Goal: Task Accomplishment & Management: Manage account settings

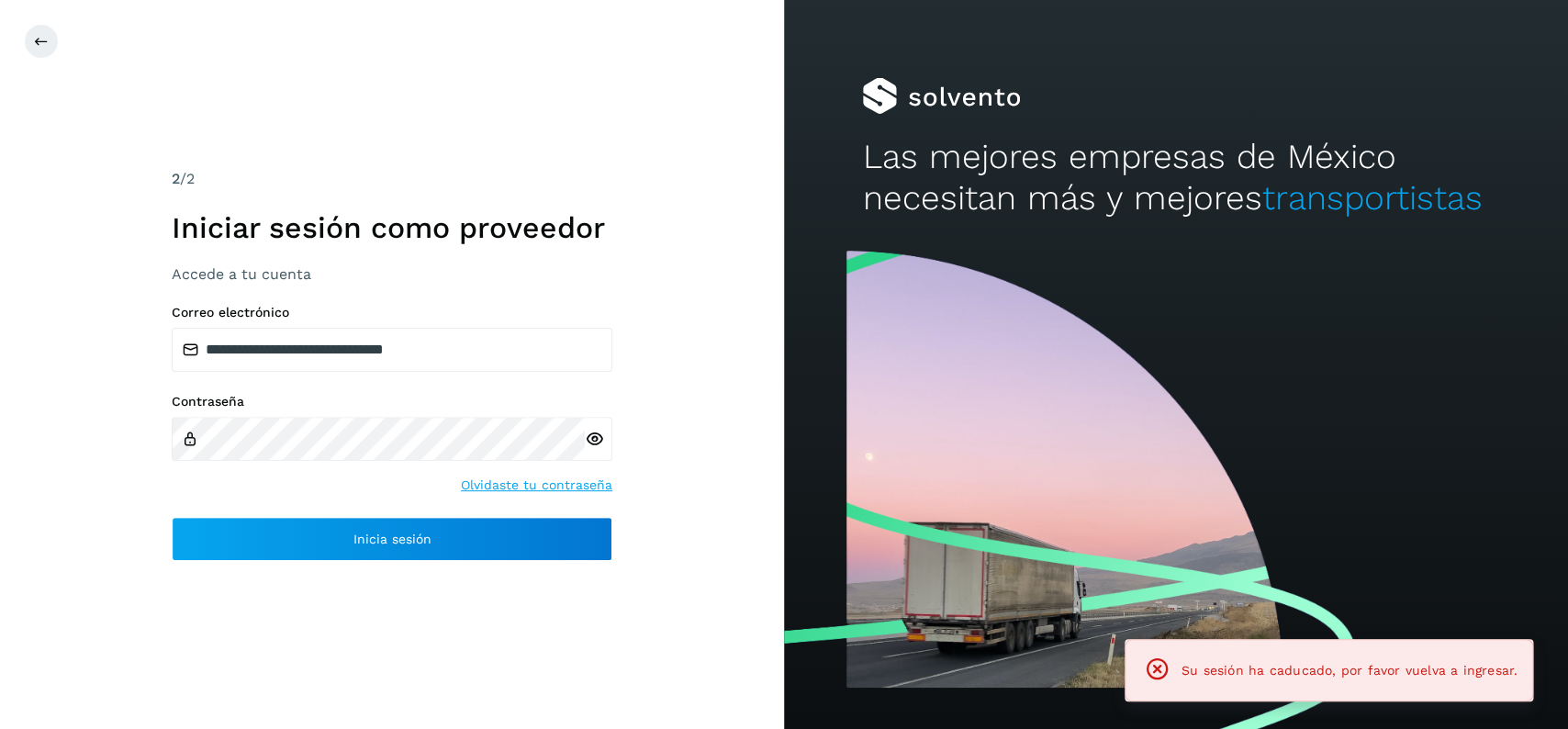
click at [409, 582] on div "**********" at bounding box center [392, 364] width 784 height 729
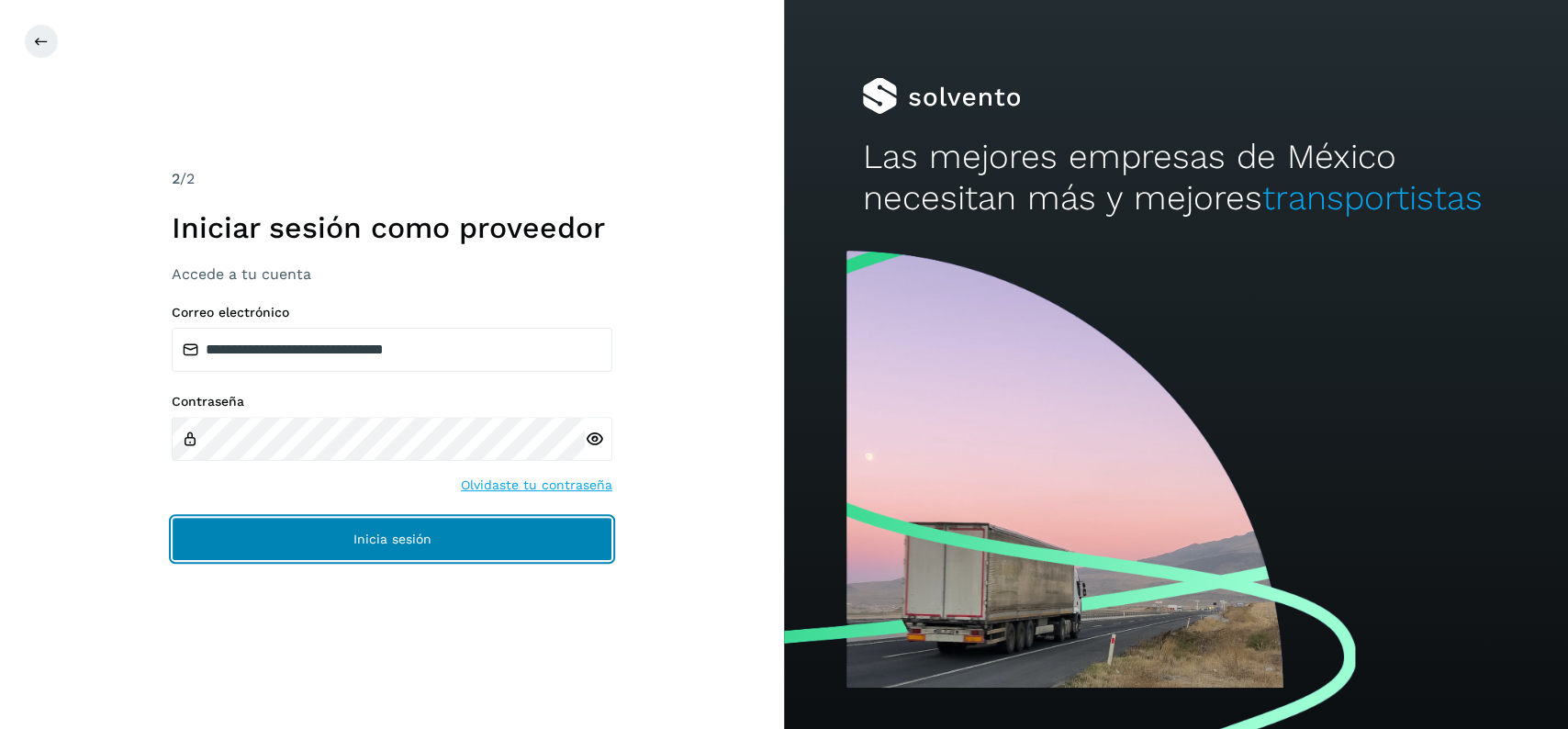
click at [407, 540] on span "Inicia sesión" at bounding box center [392, 538] width 78 height 13
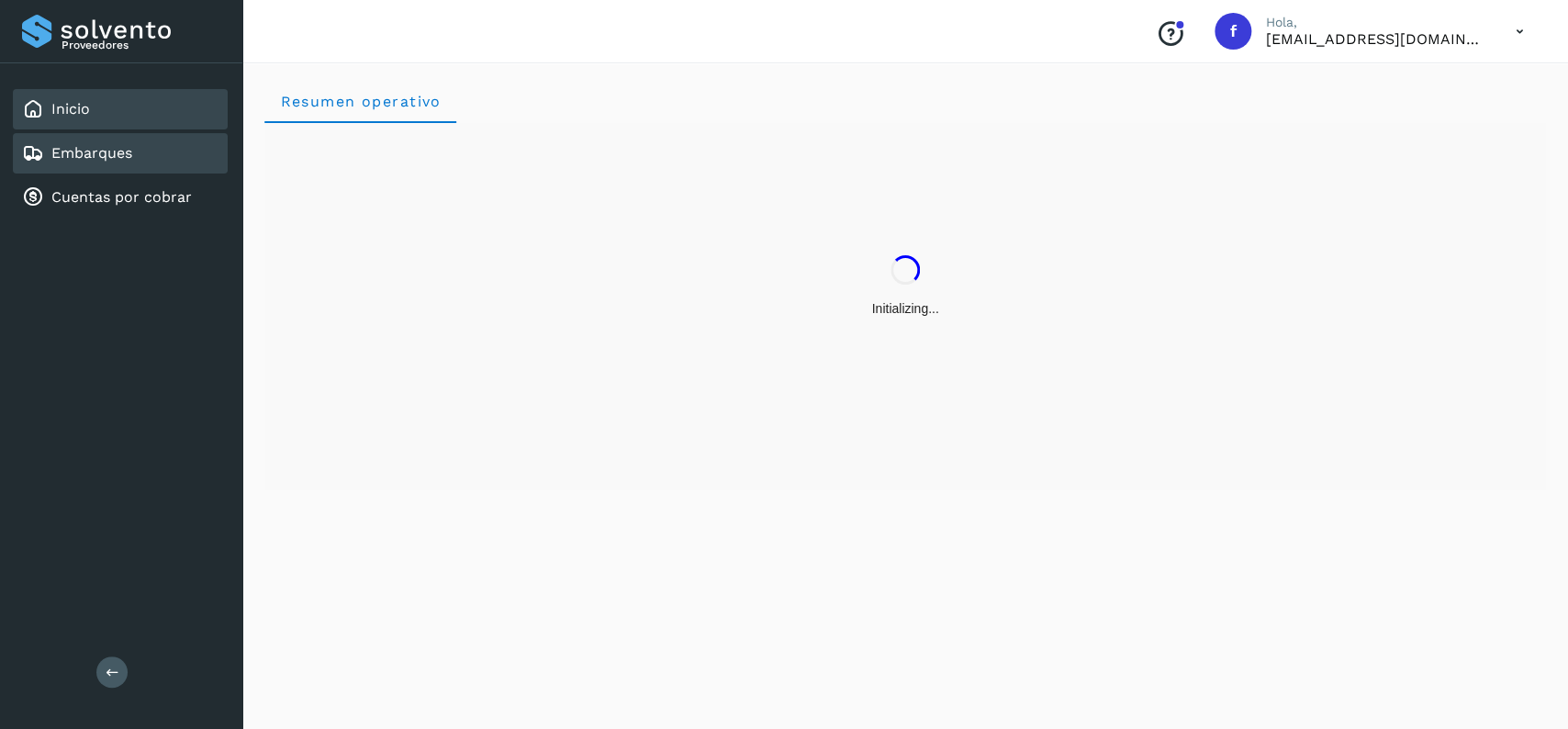
click at [125, 151] on link "Embarques" at bounding box center [91, 153] width 80 height 17
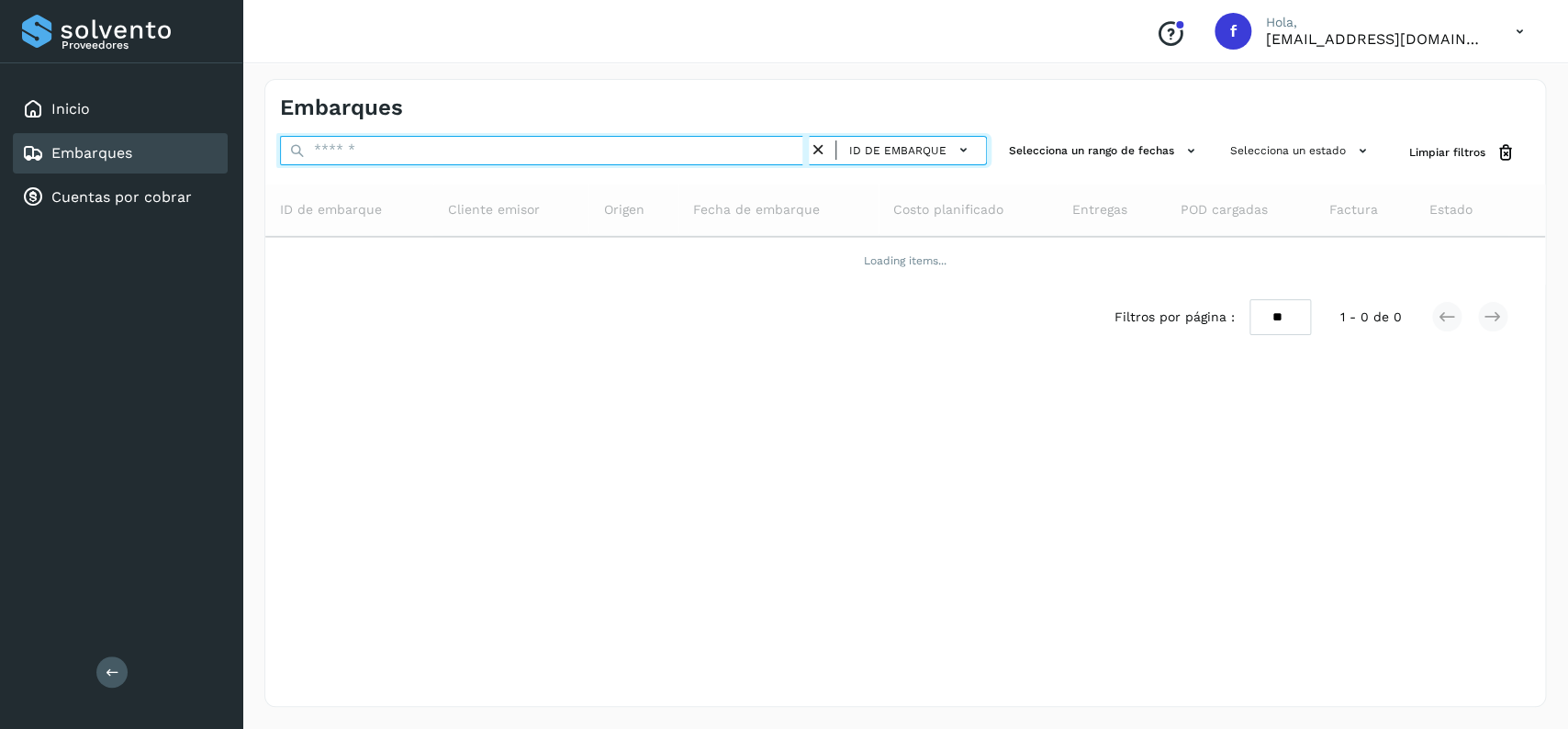
click at [519, 147] on input "text" at bounding box center [545, 150] width 529 height 29
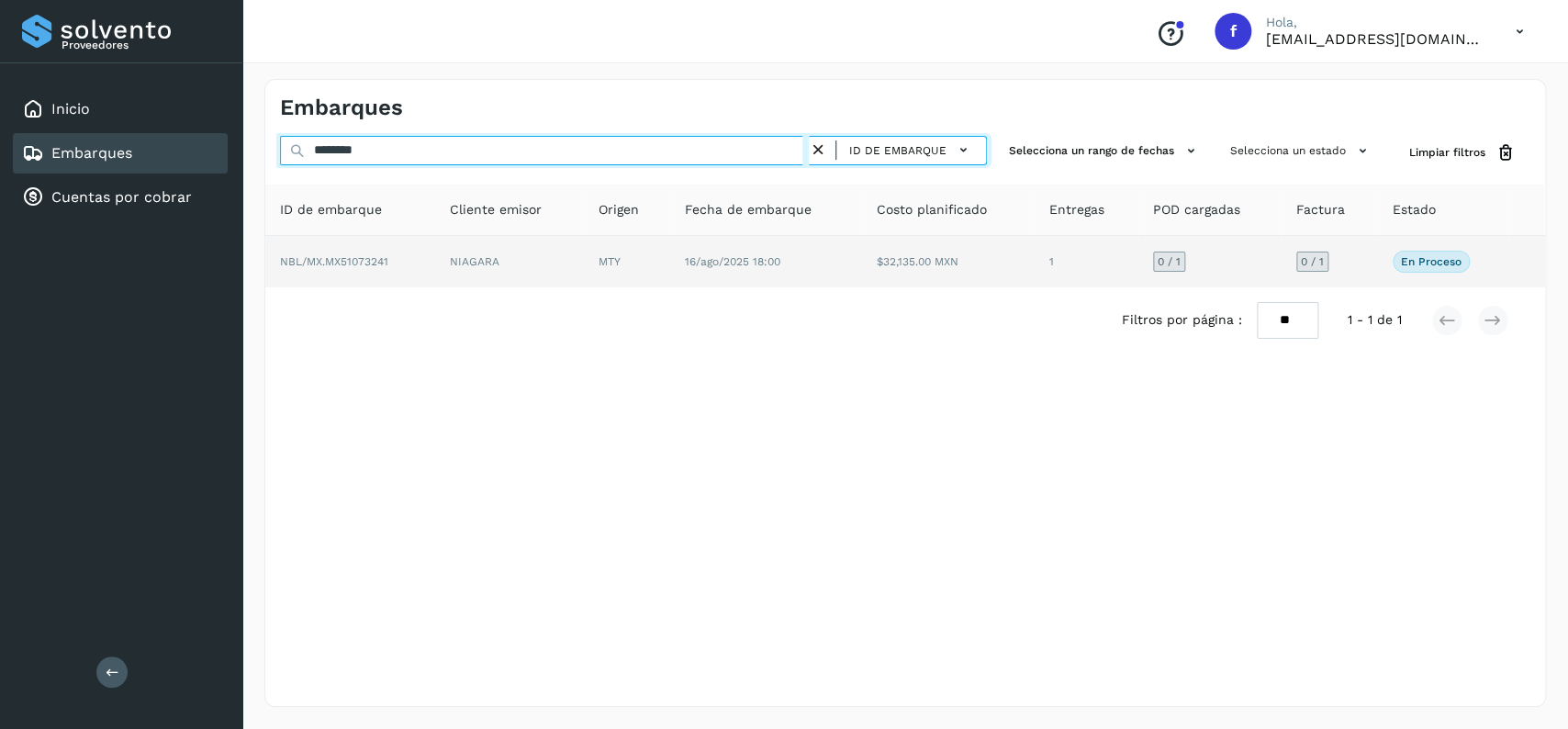
type input "********"
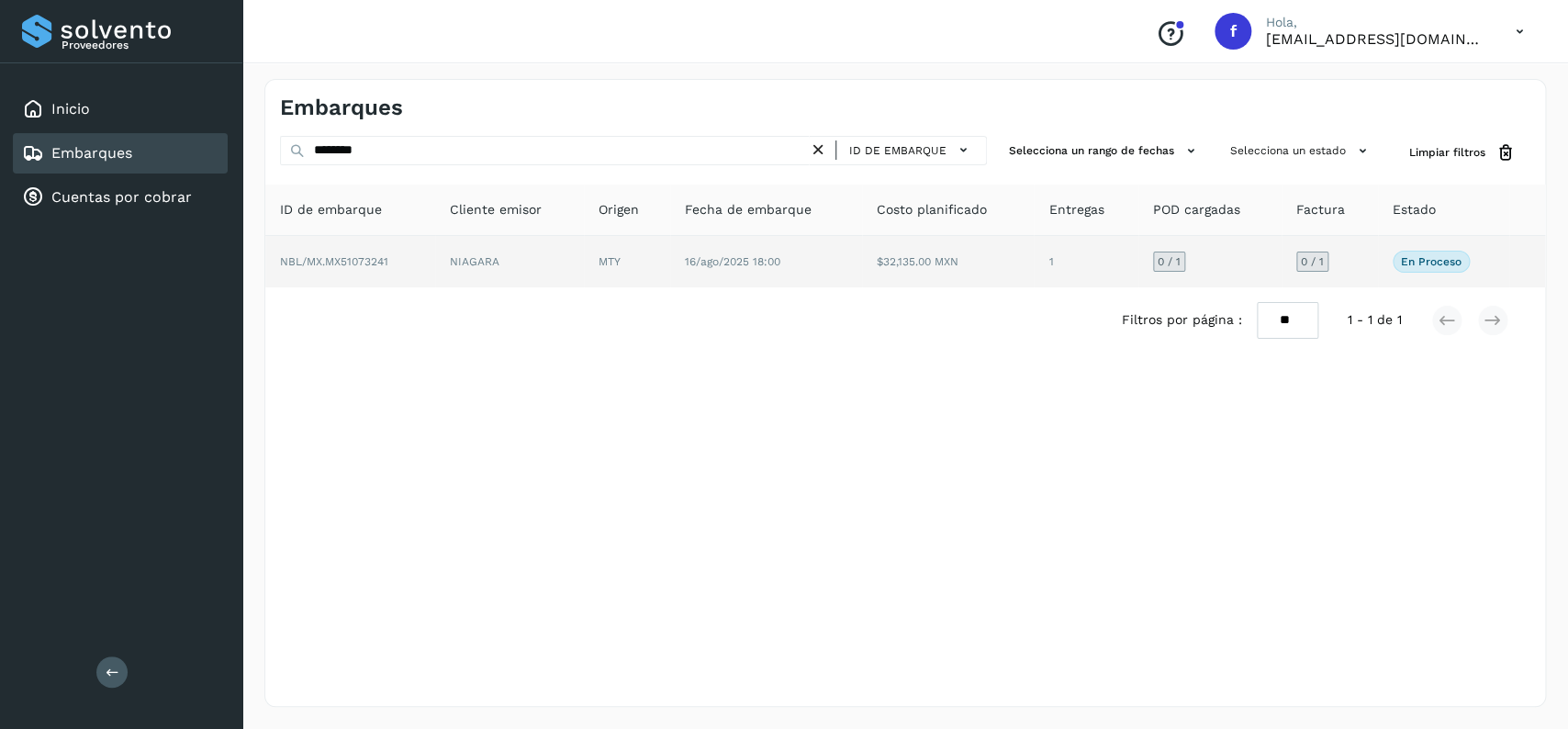
click at [862, 271] on td "16/ago/2025 18:00" at bounding box center [947, 261] width 172 height 51
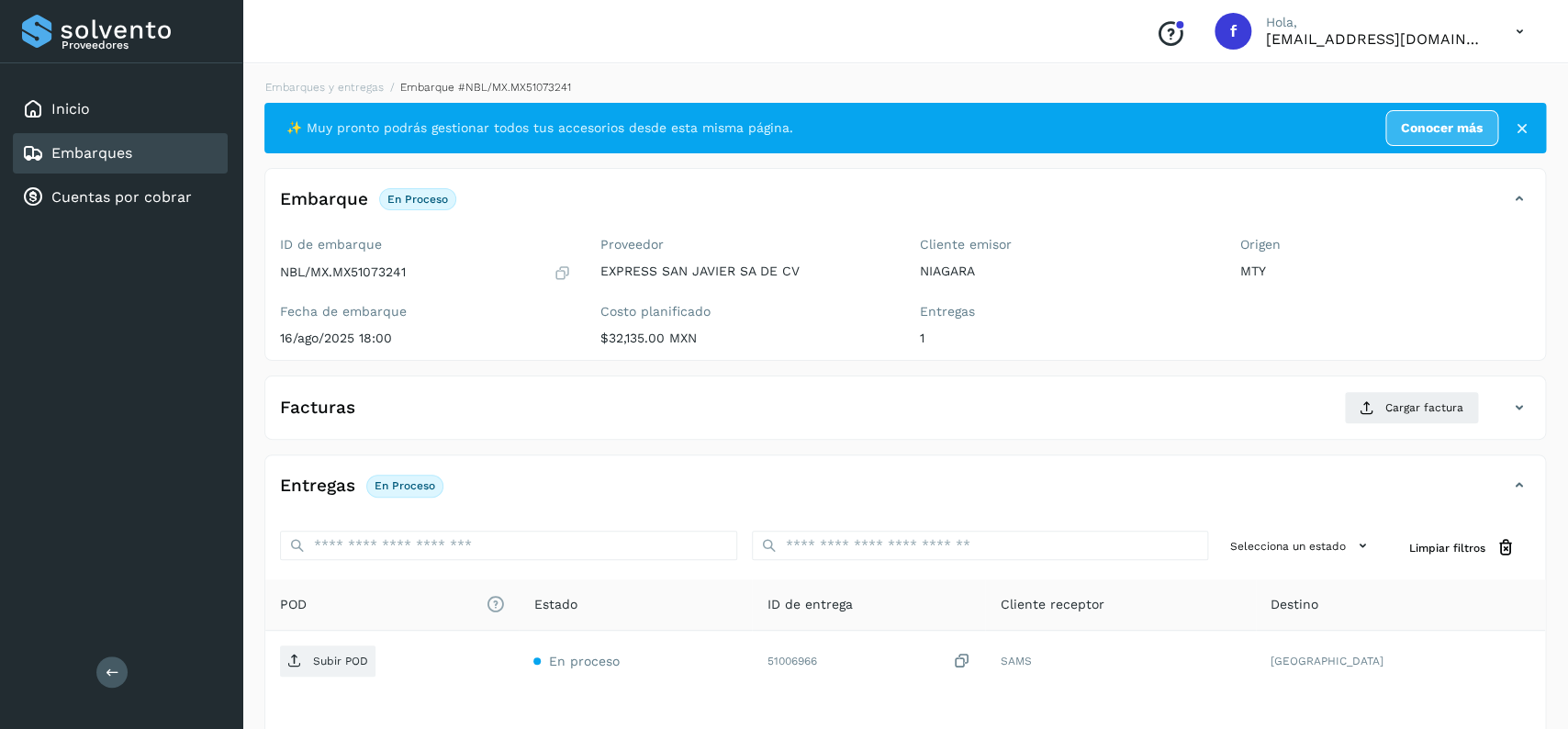
scroll to position [145, 0]
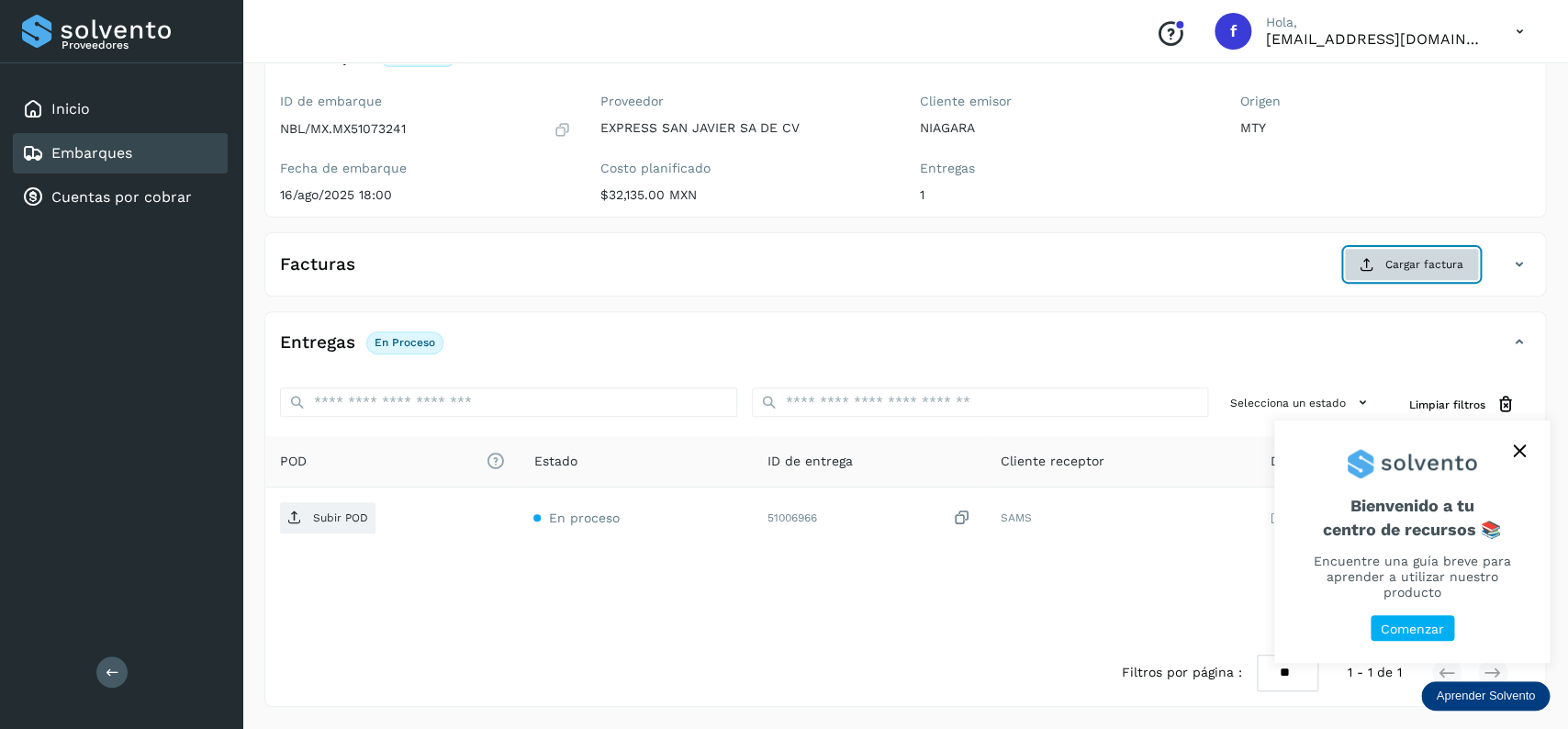
click at [1417, 270] on span "Cargar factura" at bounding box center [1424, 264] width 78 height 16
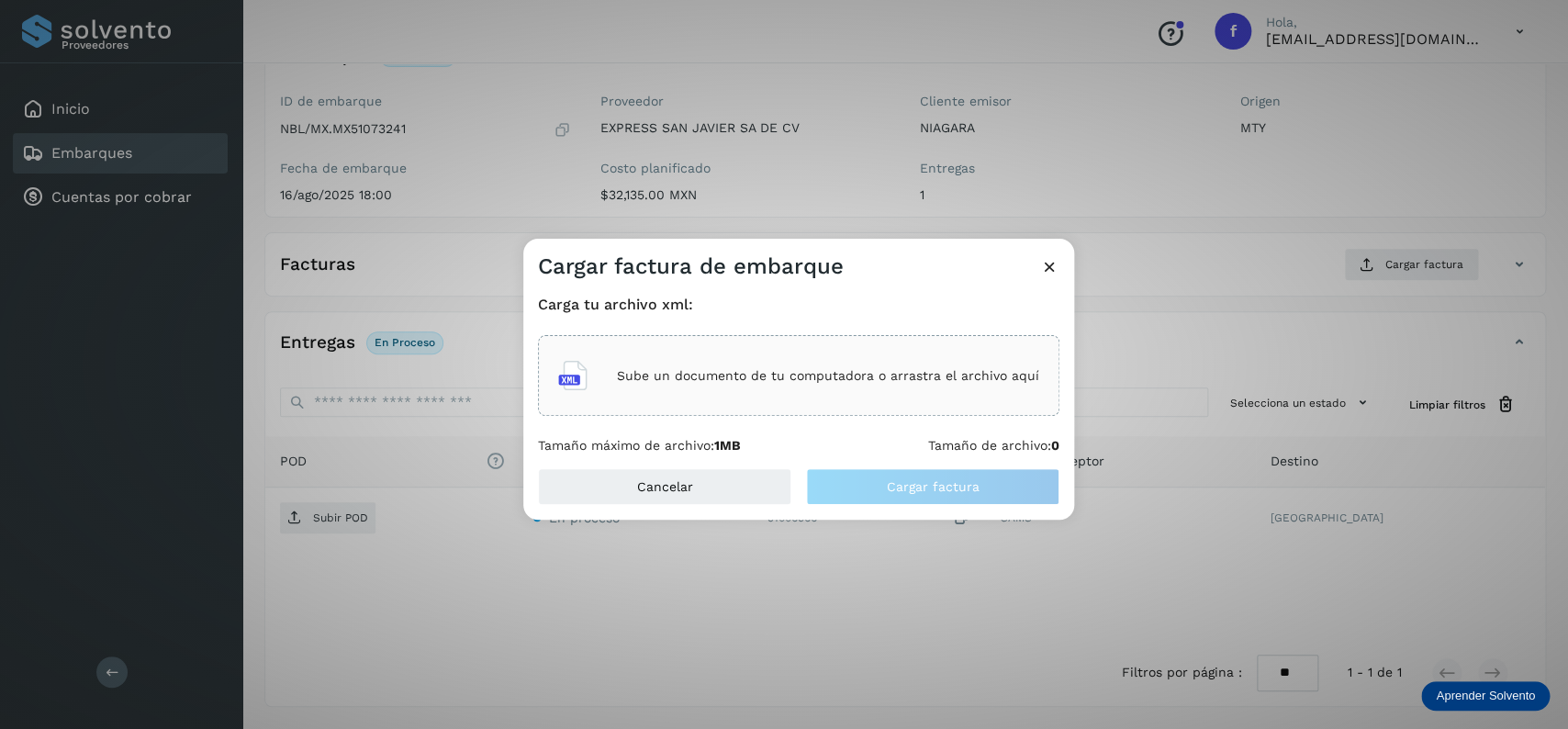
click at [757, 373] on p "Sube un documento de tu computadora o arrastra el archivo aquí" at bounding box center [829, 376] width 423 height 16
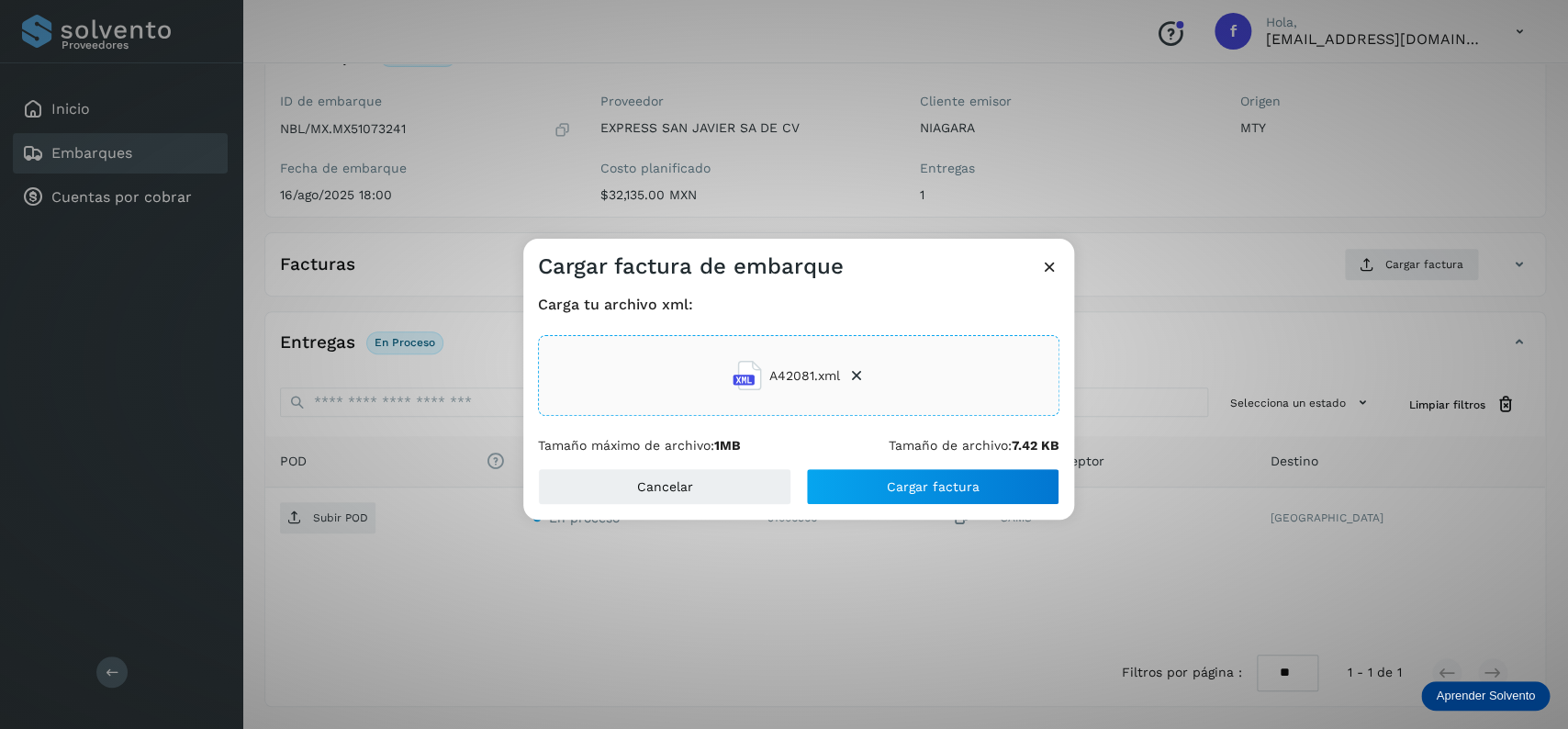
click at [895, 519] on div "Cancelar Cargar factura" at bounding box center [799, 493] width 550 height 51
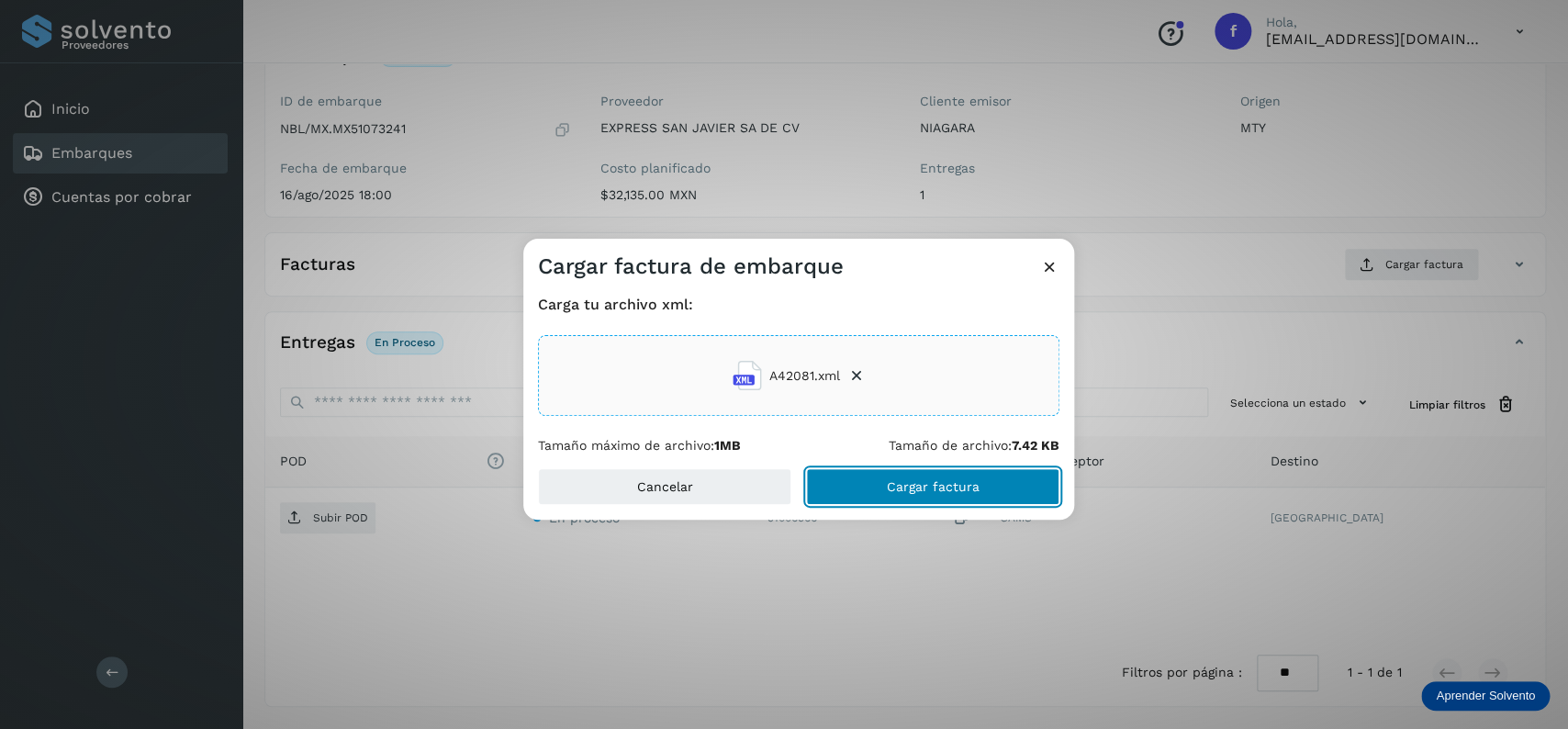
click at [895, 488] on span "Cargar factura" at bounding box center [933, 486] width 93 height 13
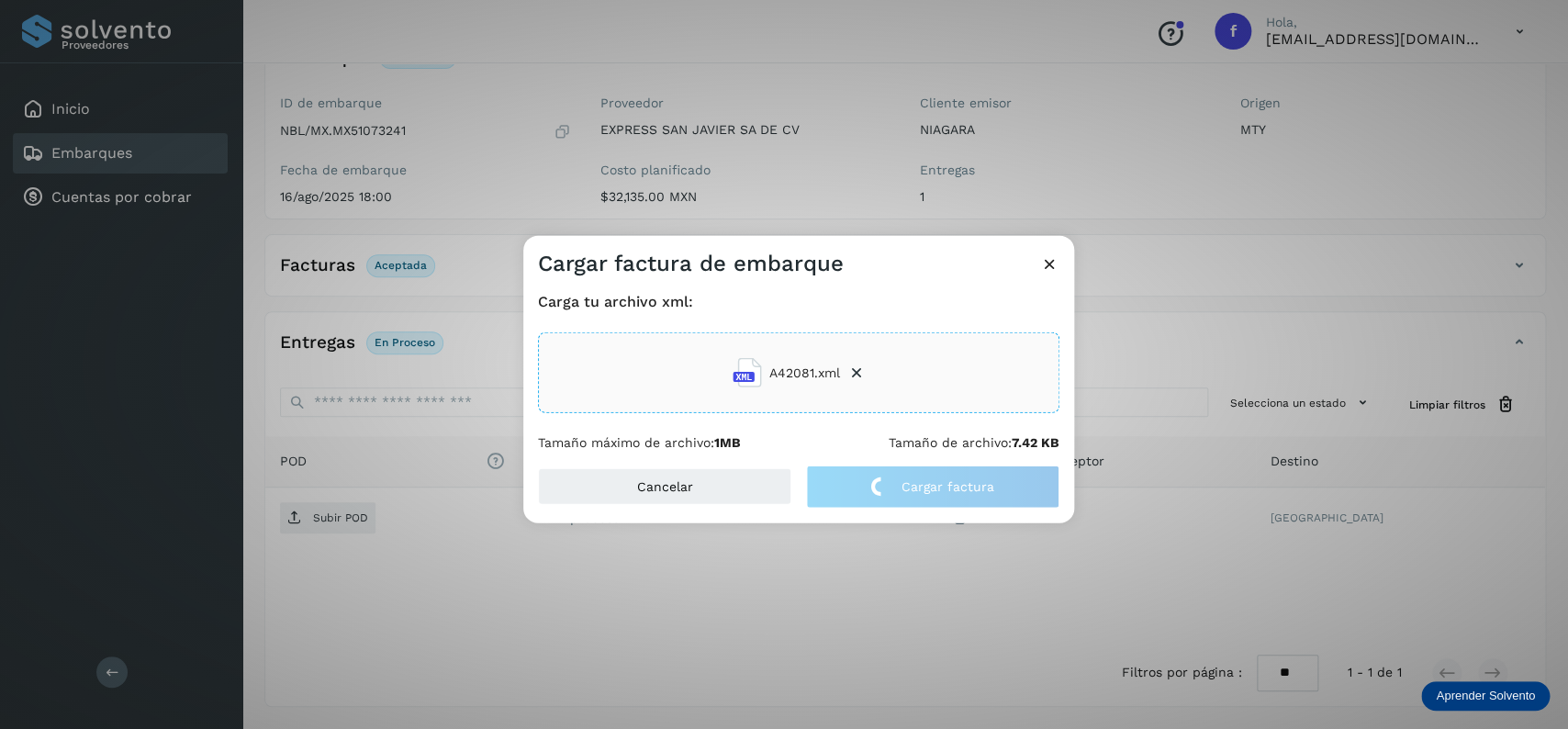
scroll to position [143, 0]
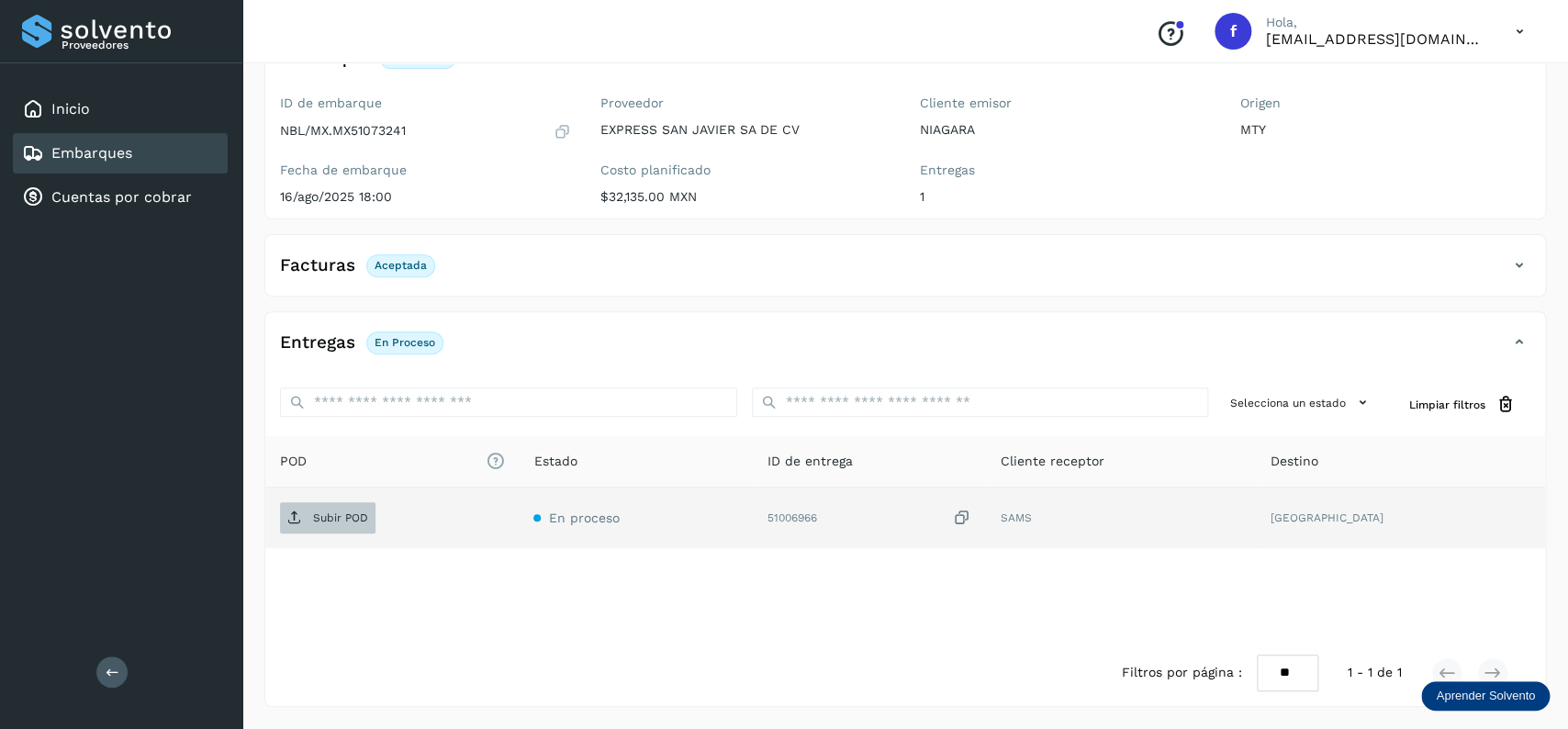
click at [363, 509] on span "Subir POD" at bounding box center [328, 518] width 96 height 29
click at [156, 154] on div "Embarques" at bounding box center [120, 153] width 215 height 41
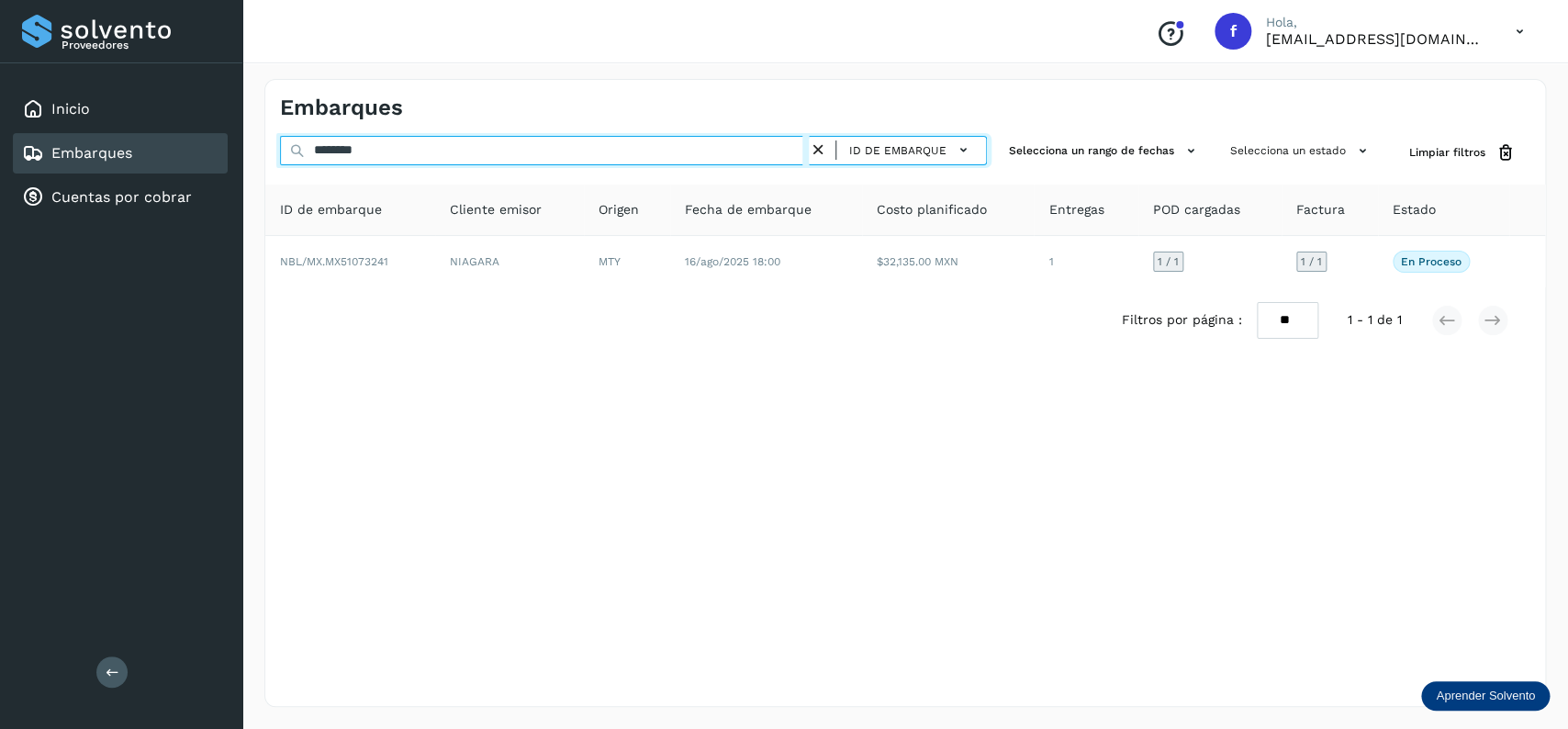
drag, startPoint x: 411, startPoint y: 148, endPoint x: 205, endPoint y: 149, distance: 206.0
click at [280, 149] on input "********" at bounding box center [545, 150] width 529 height 29
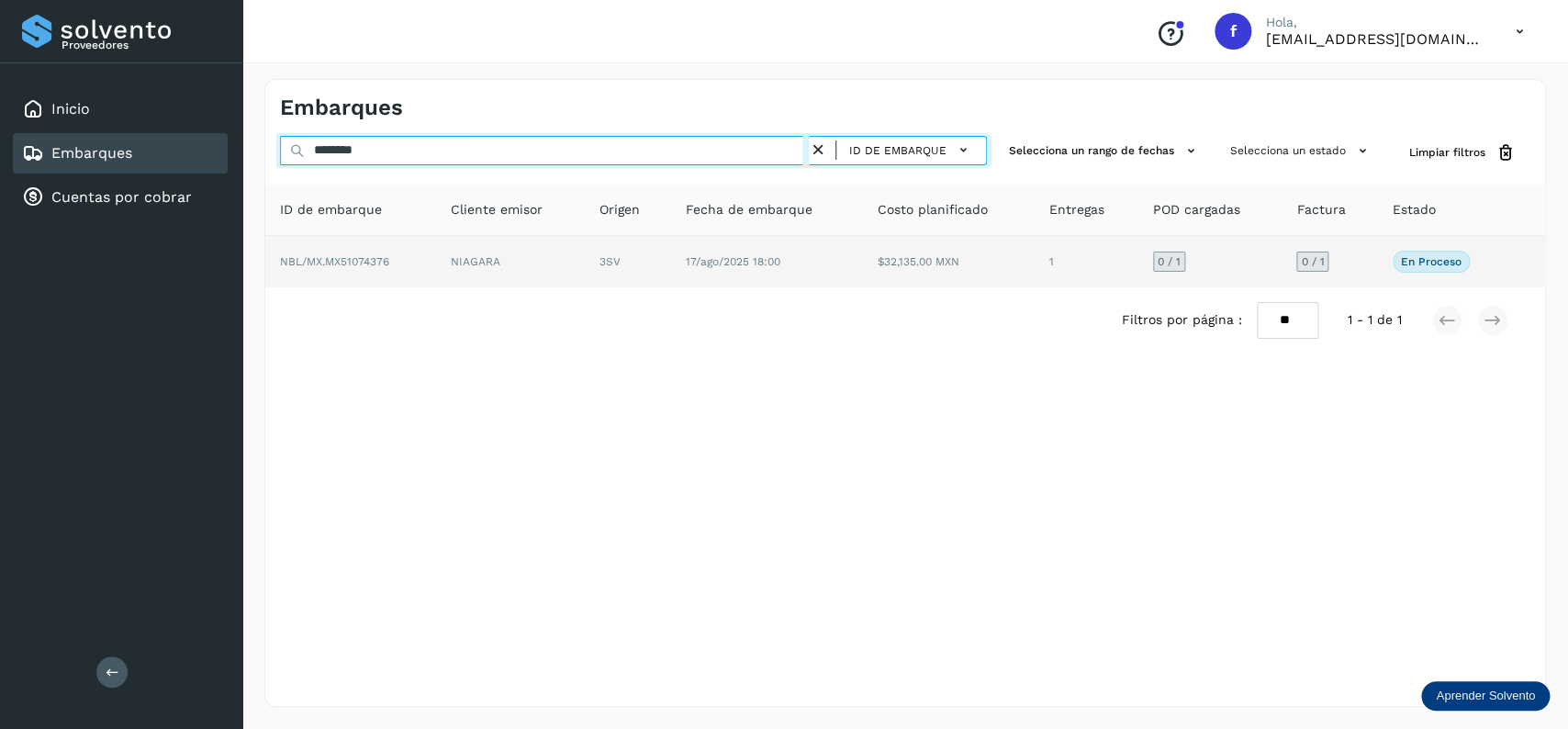
type input "********"
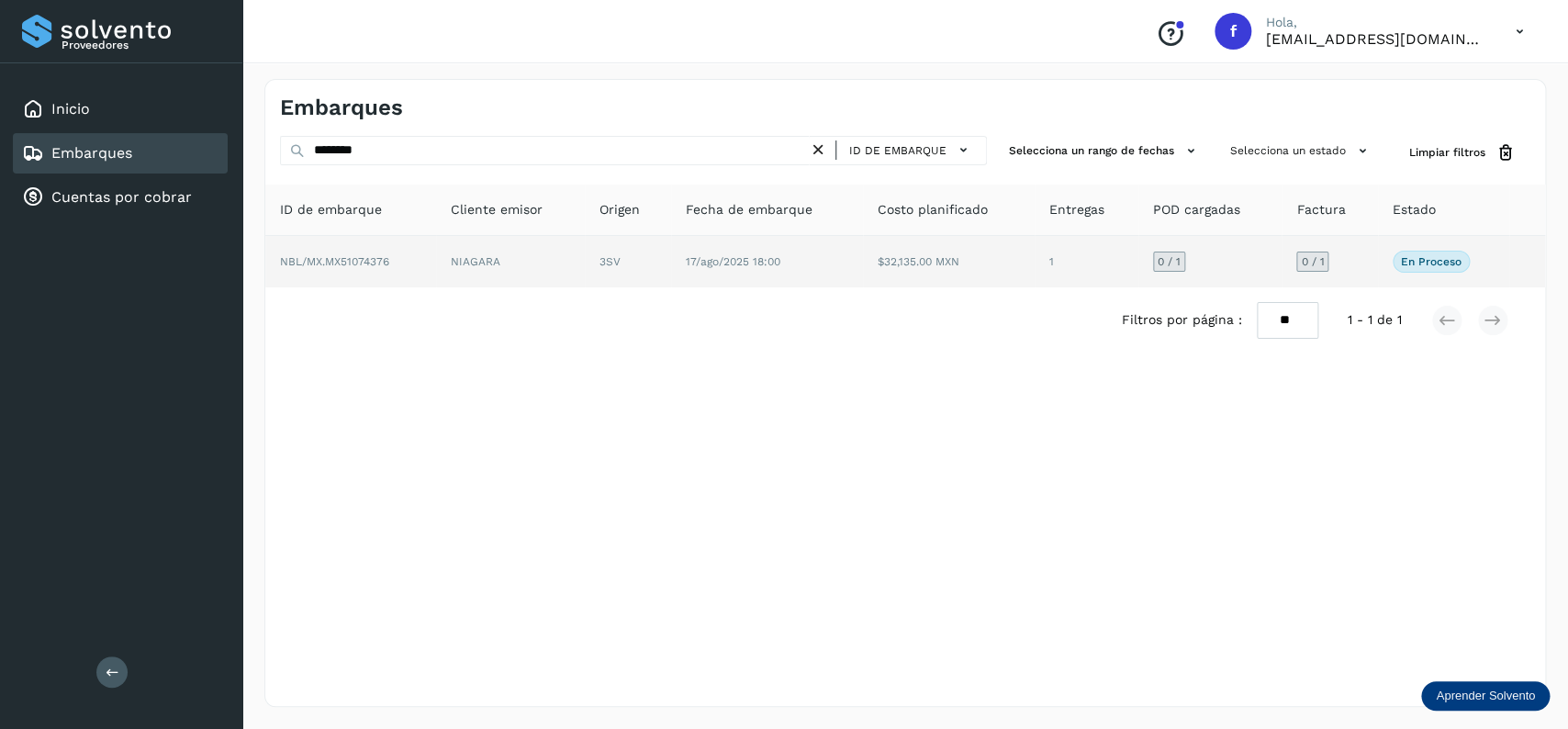
click at [1035, 281] on td "$32,135.00 MXN" at bounding box center [1086, 261] width 104 height 51
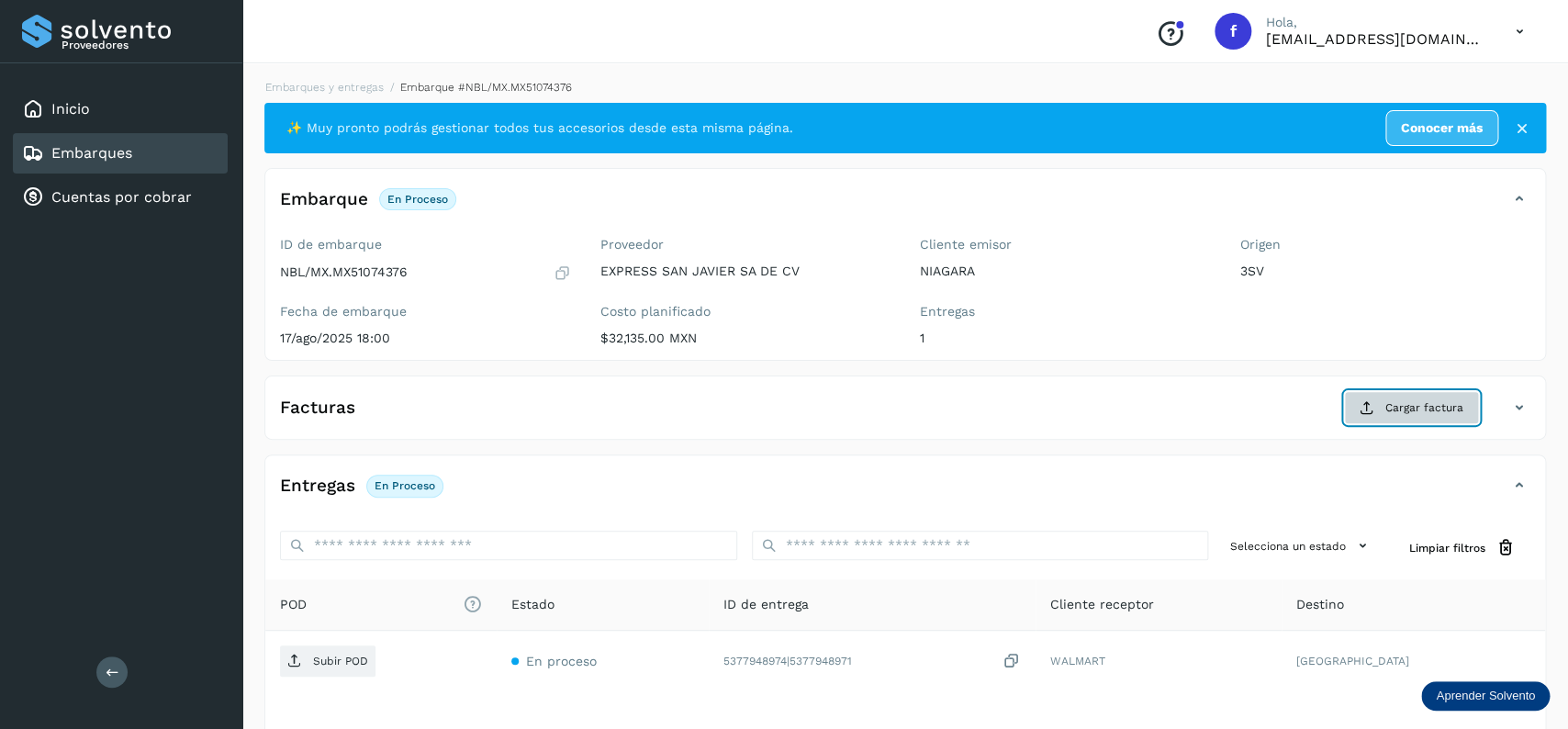
click at [1391, 413] on span "Cargar factura" at bounding box center [1424, 407] width 78 height 16
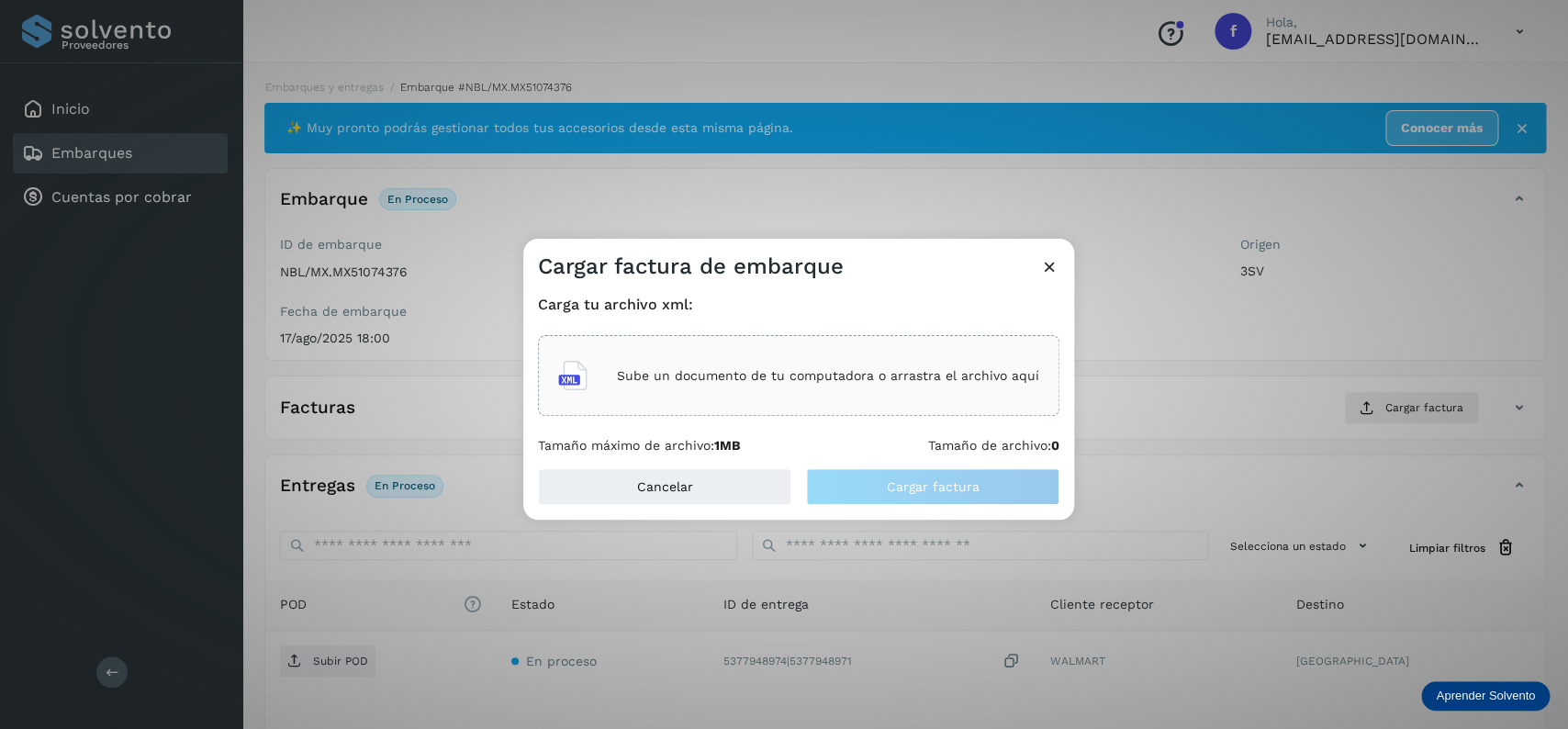
click at [862, 344] on div "Sube un documento de tu computadora o arrastra el archivo aquí" at bounding box center [799, 375] width 521 height 80
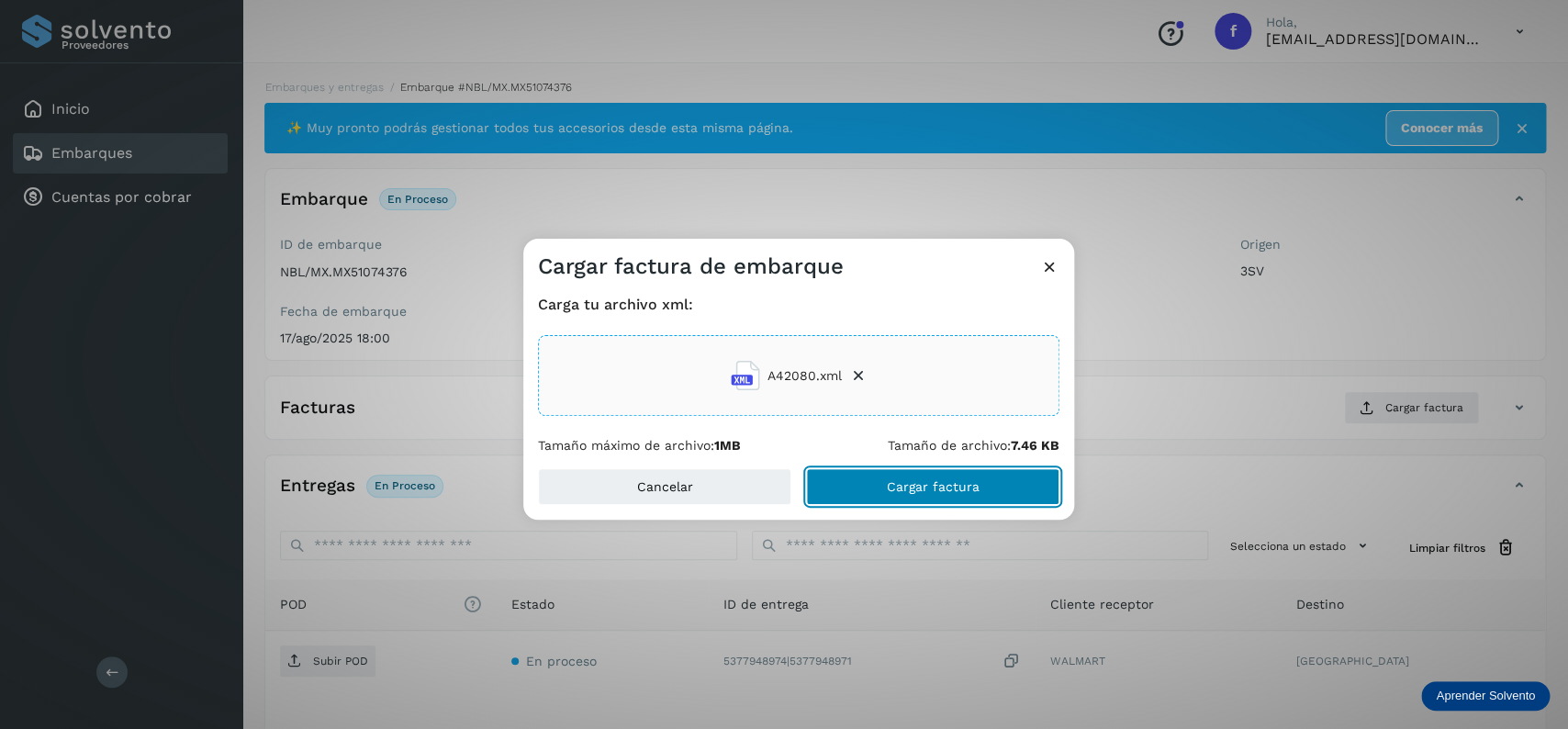
click at [900, 476] on button "Cargar factura" at bounding box center [932, 487] width 253 height 37
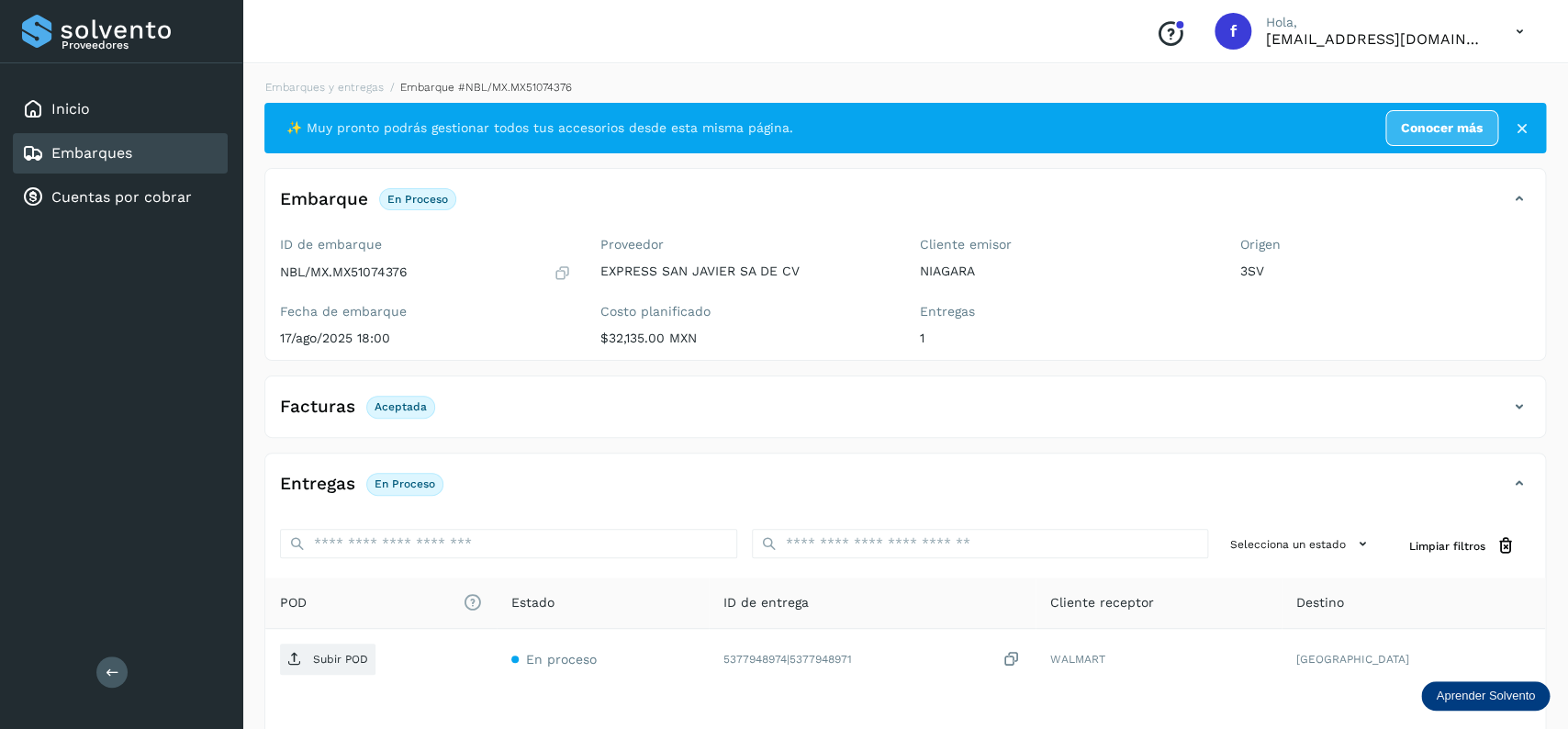
scroll to position [143, 0]
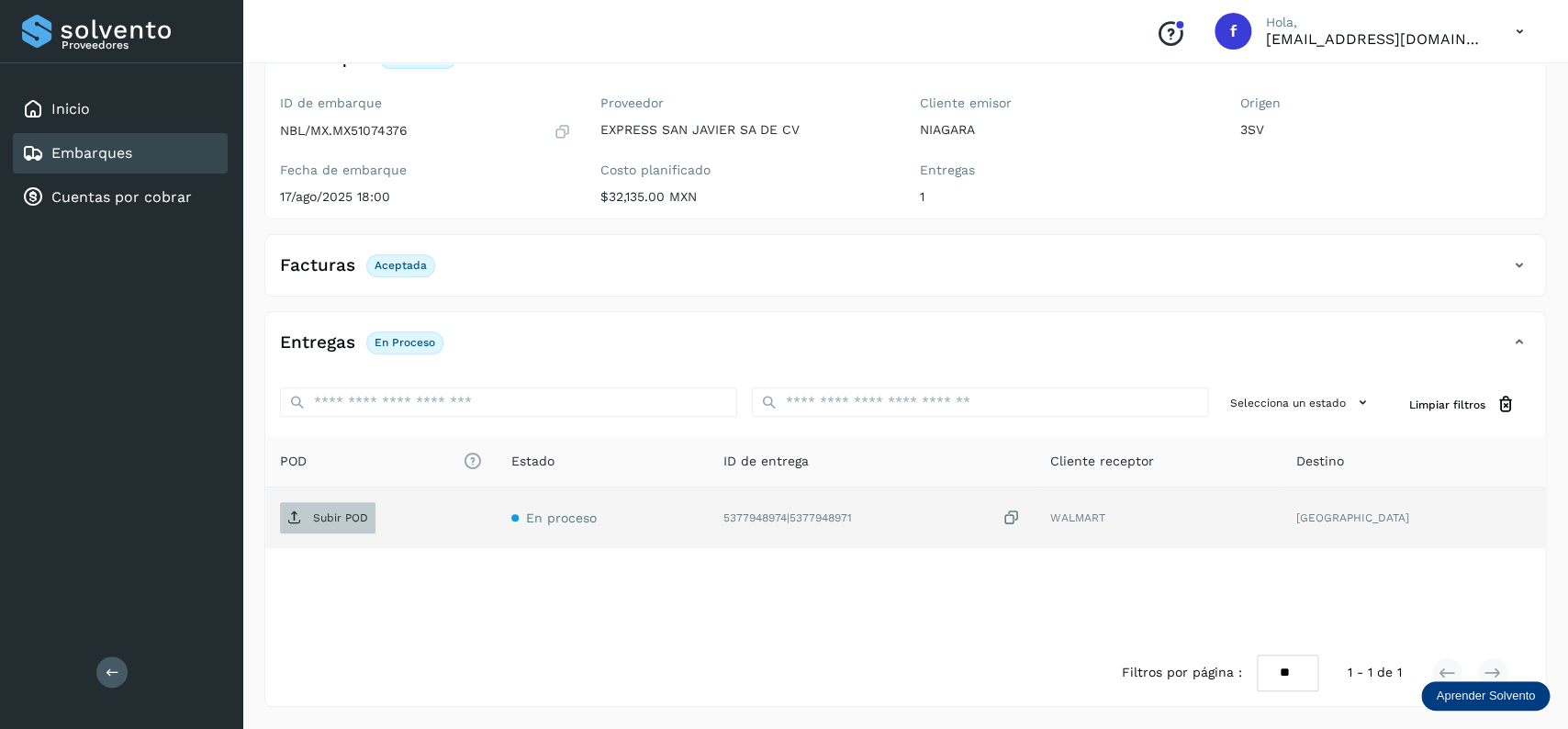
click at [331, 526] on span "Subir POD" at bounding box center [328, 518] width 96 height 29
click at [1526, 500] on td "[GEOGRAPHIC_DATA]" at bounding box center [1418, 518] width 253 height 61
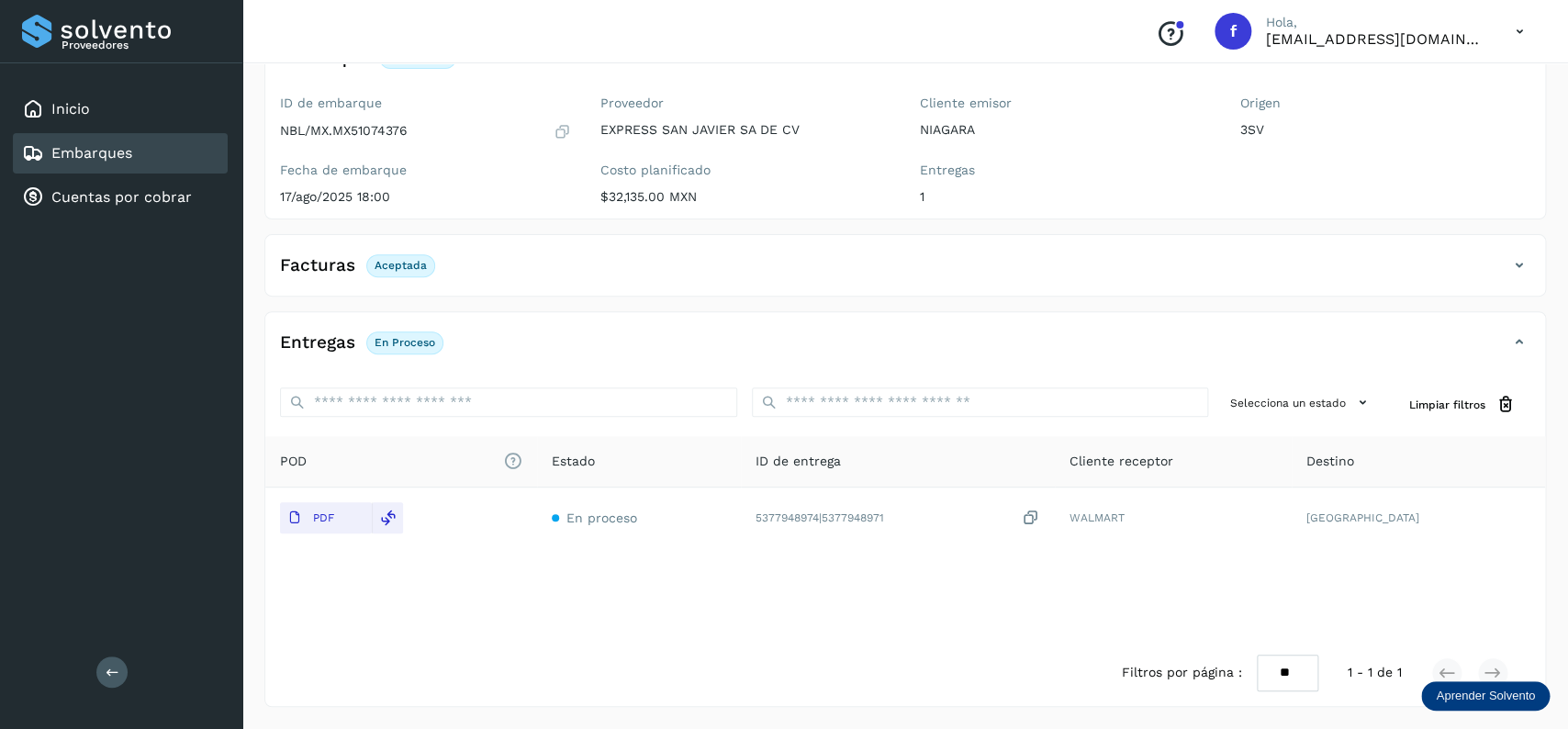
click at [122, 152] on link "Embarques" at bounding box center [91, 153] width 80 height 17
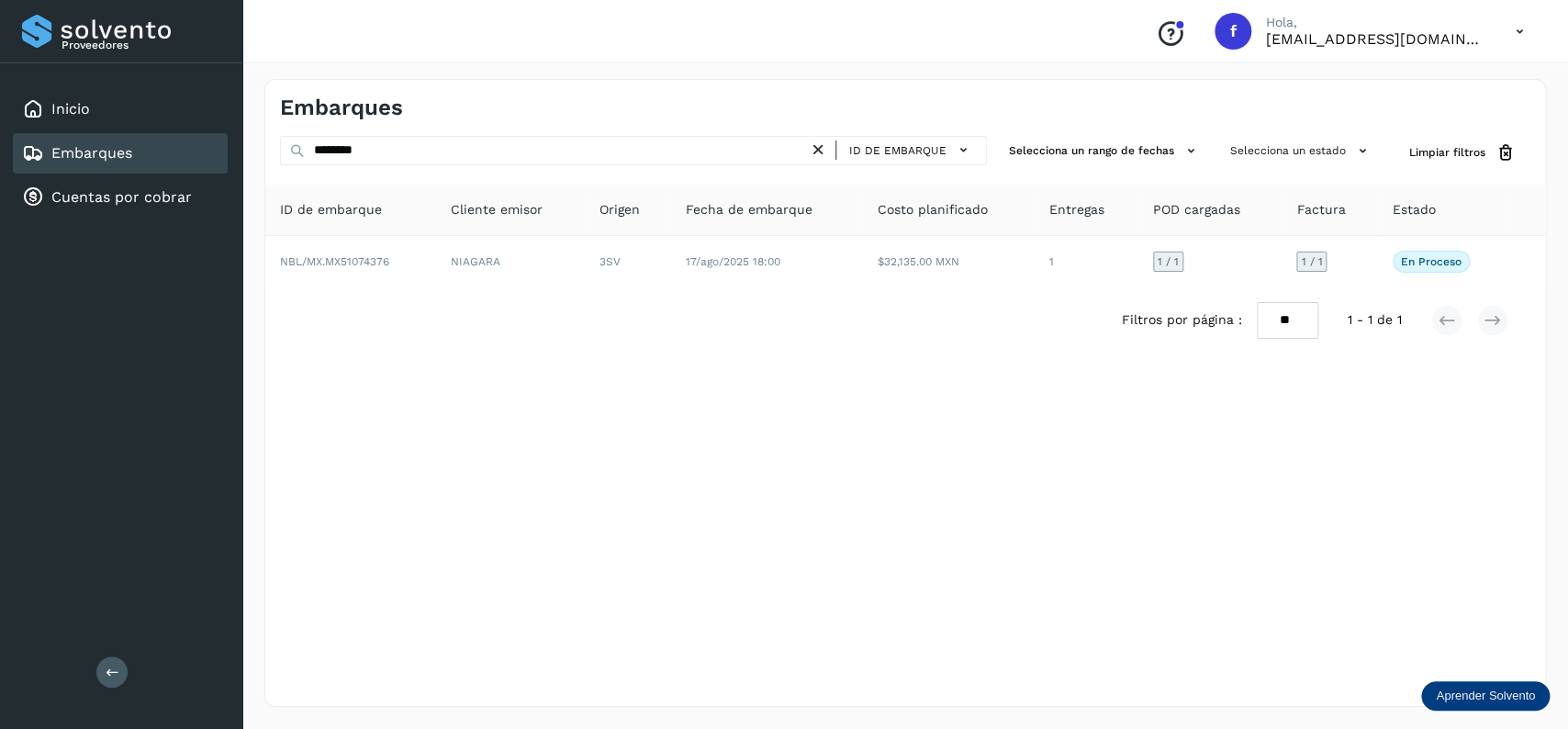
click at [828, 143] on icon at bounding box center [818, 150] width 19 height 19
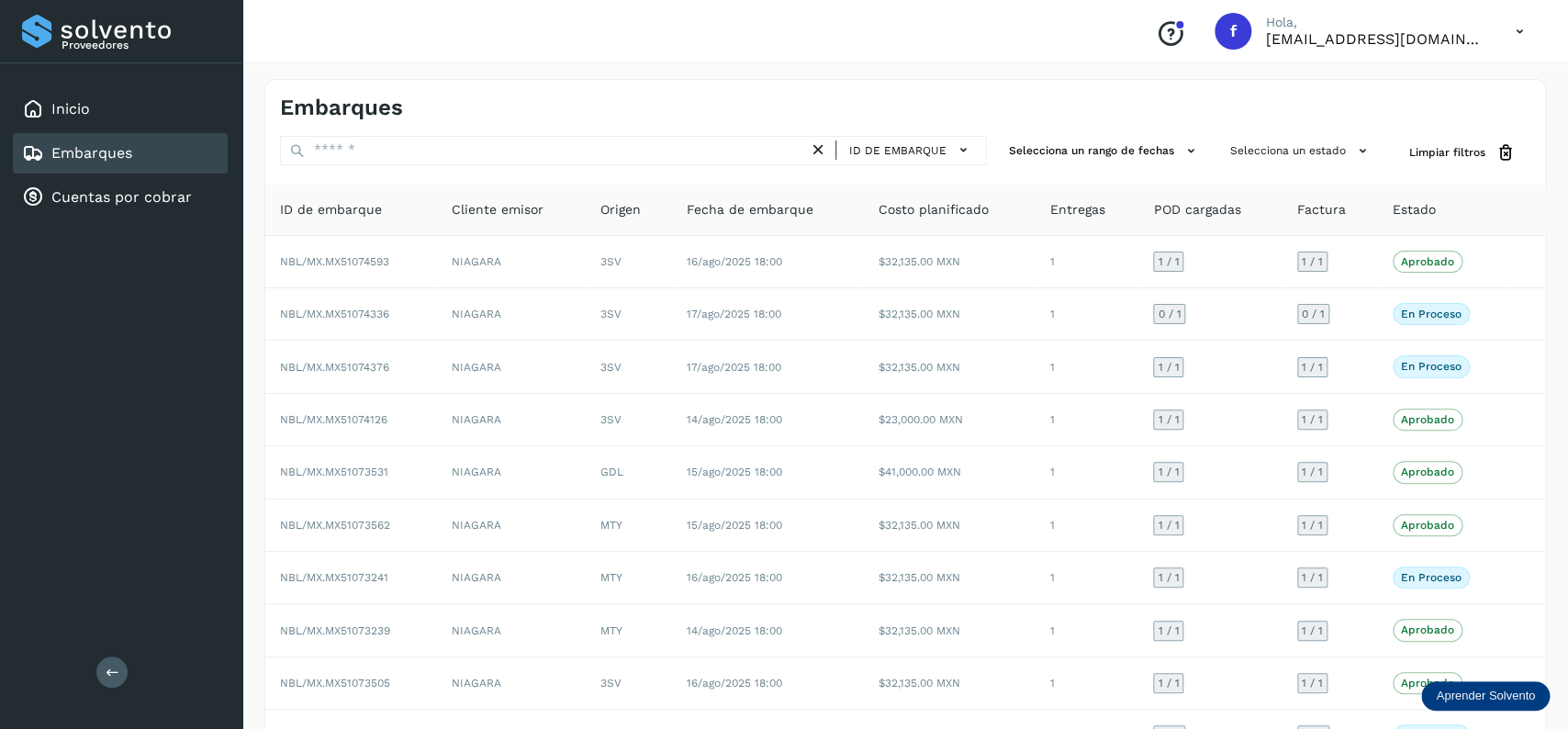
click at [189, 149] on div "Embarques" at bounding box center [120, 153] width 215 height 41
click at [1275, 155] on button "Selecciona un estado" at bounding box center [1301, 150] width 157 height 30
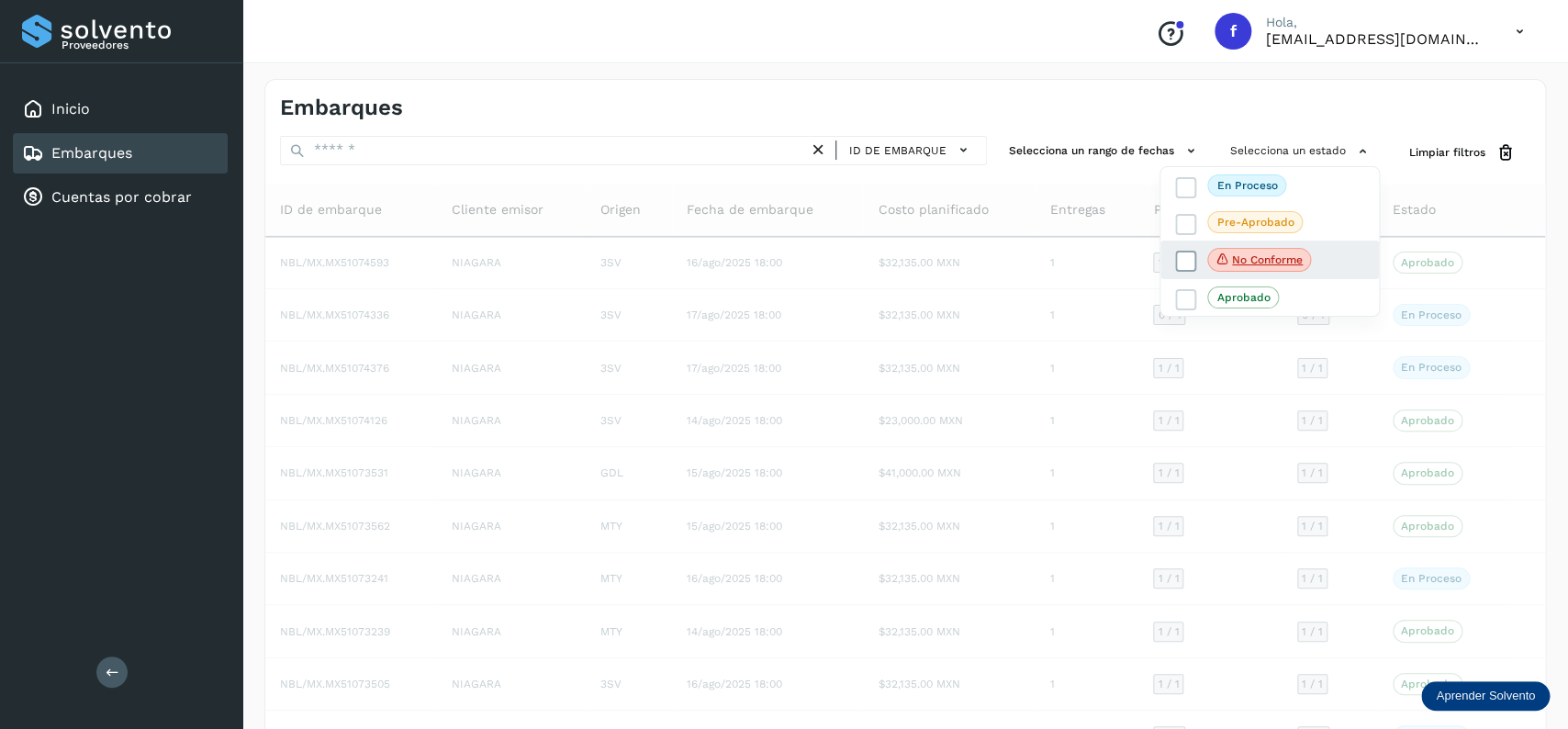
click at [1184, 263] on icon at bounding box center [1185, 261] width 18 height 18
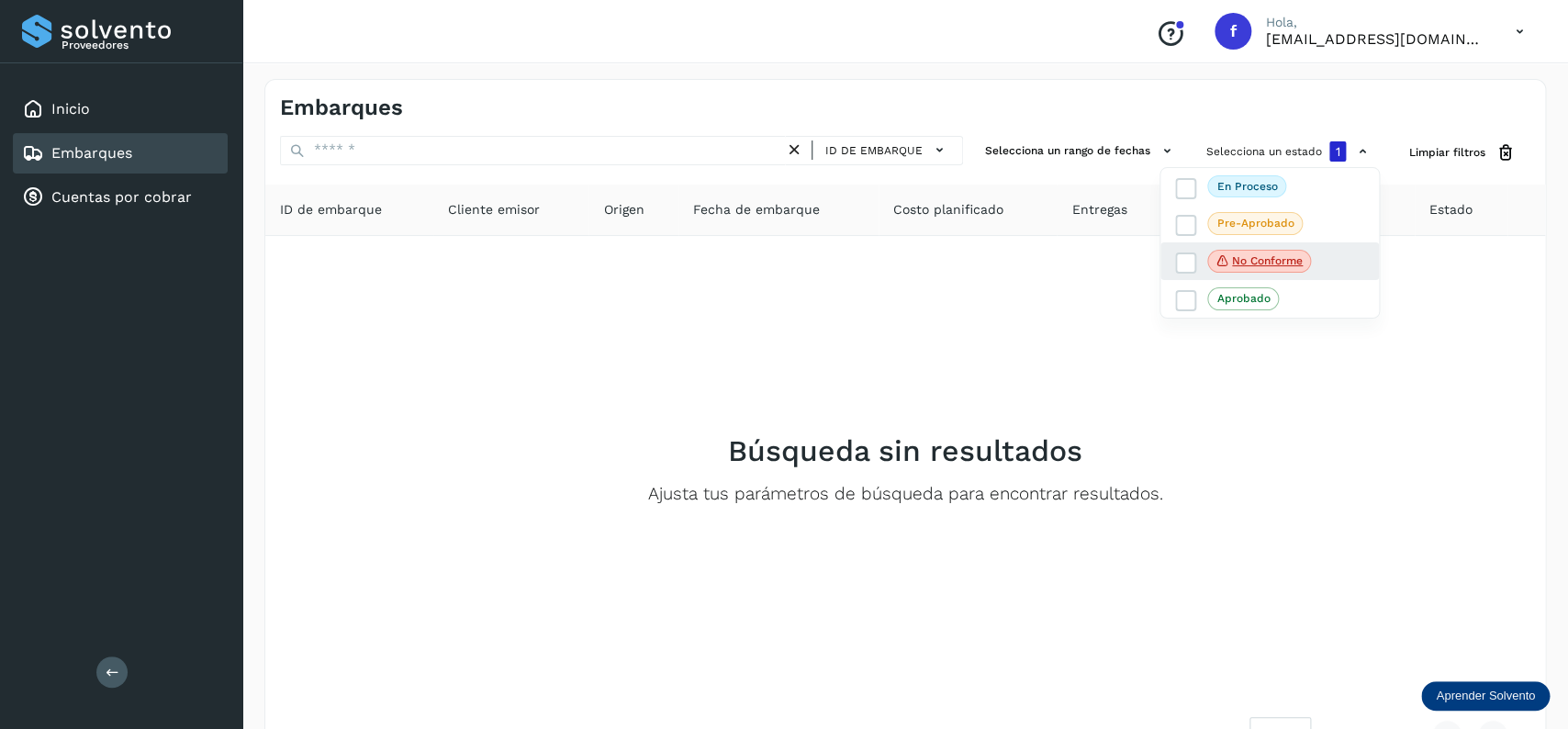
click at [1187, 251] on div "No conforme" at bounding box center [1269, 262] width 218 height 39
click at [1192, 262] on icon at bounding box center [1185, 262] width 18 height 18
click at [1191, 240] on div "En proceso" at bounding box center [1269, 260] width 218 height 39
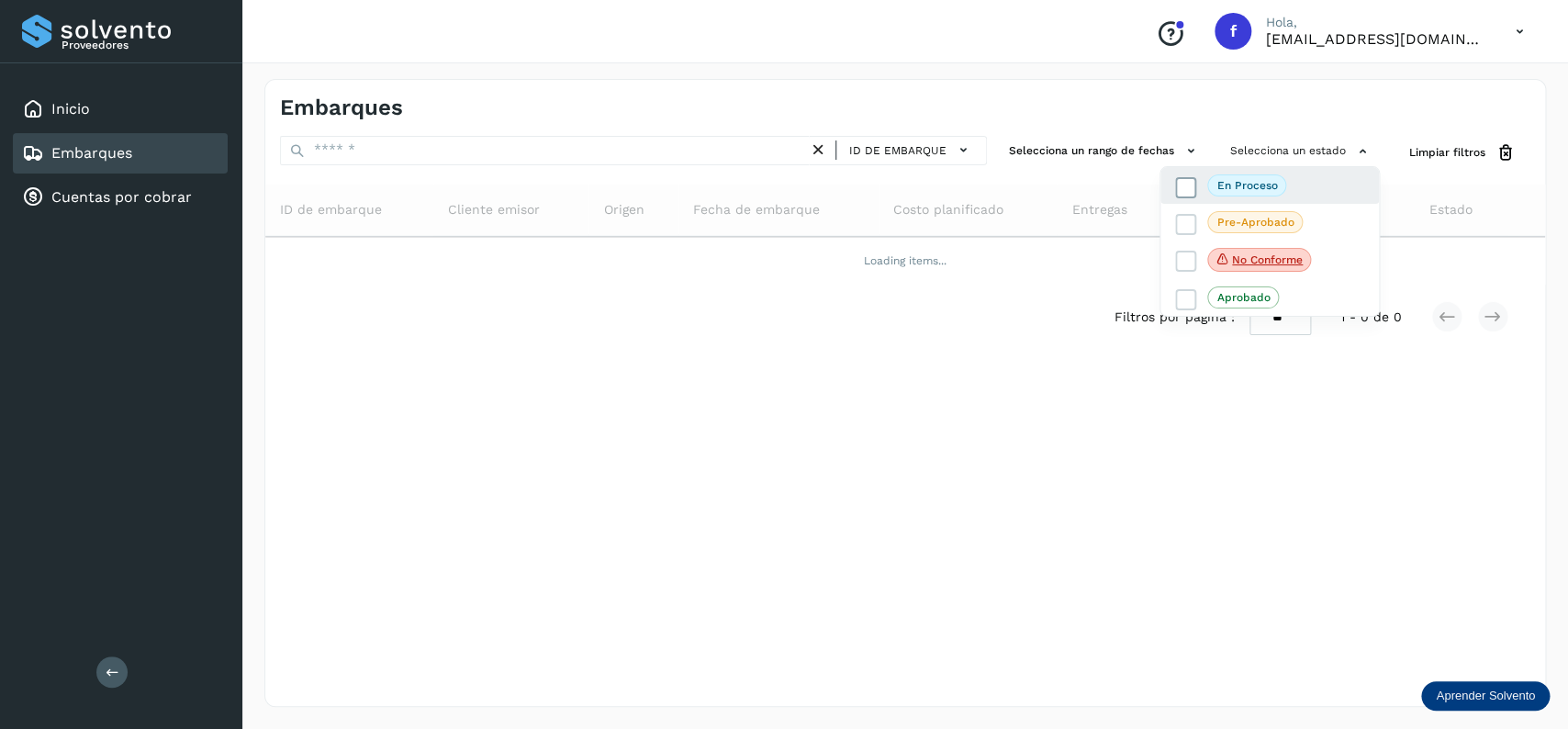
click at [1179, 194] on icon at bounding box center [1185, 187] width 18 height 18
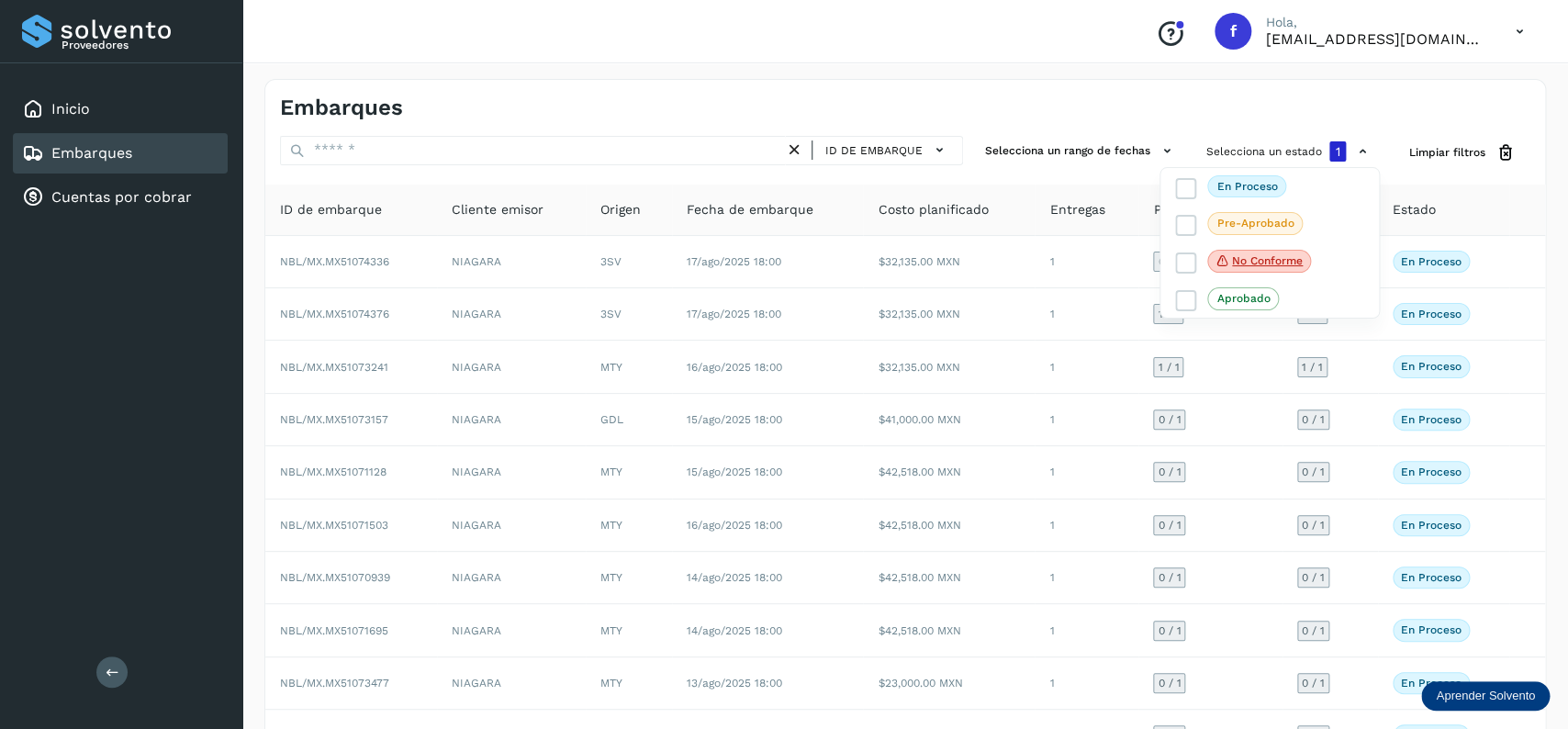
click at [1066, 114] on div at bounding box center [784, 364] width 1568 height 729
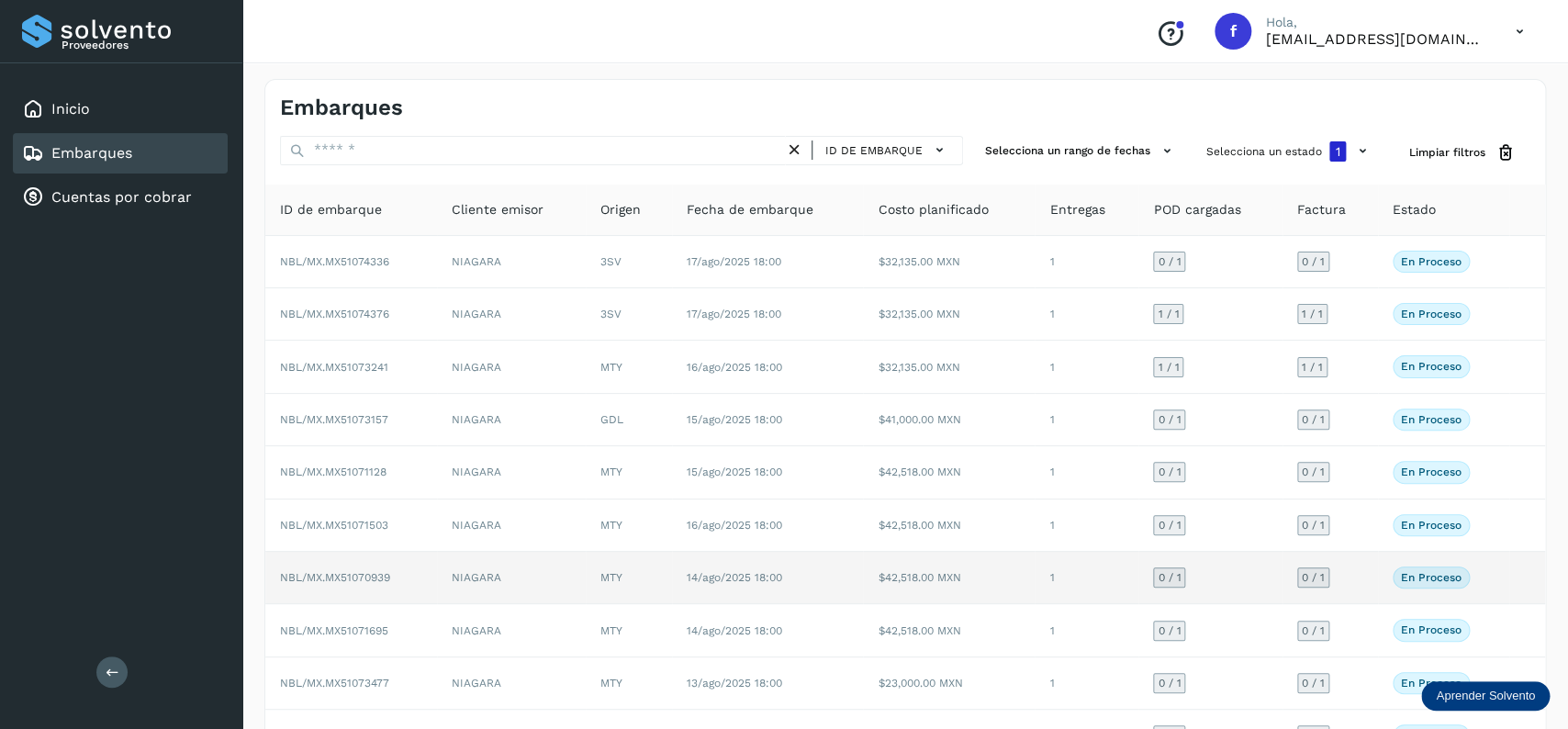
scroll to position [129, 0]
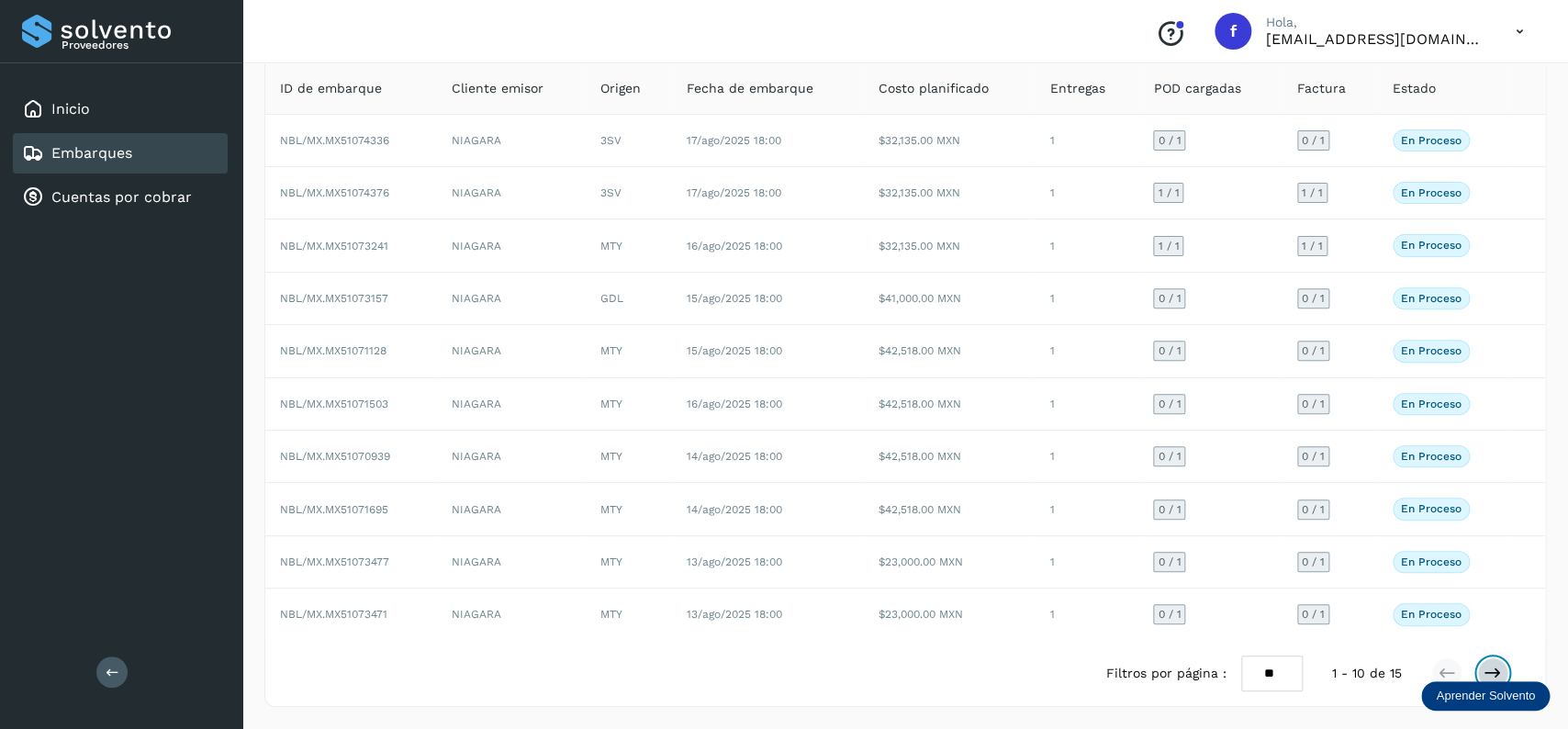
click at [1494, 670] on icon at bounding box center [1492, 673] width 18 height 18
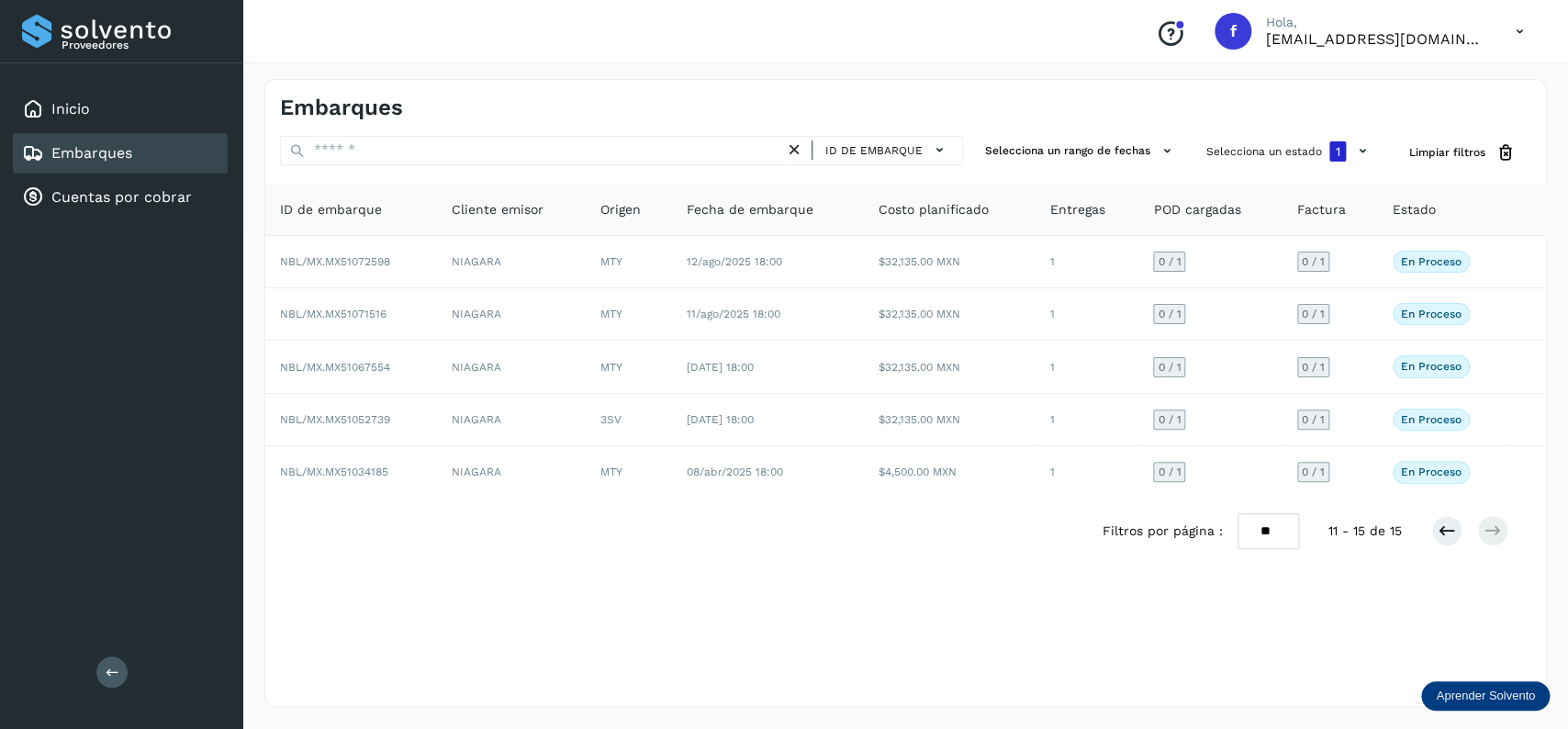
scroll to position [0, 0]
click at [1451, 530] on icon at bounding box center [1446, 530] width 18 height 18
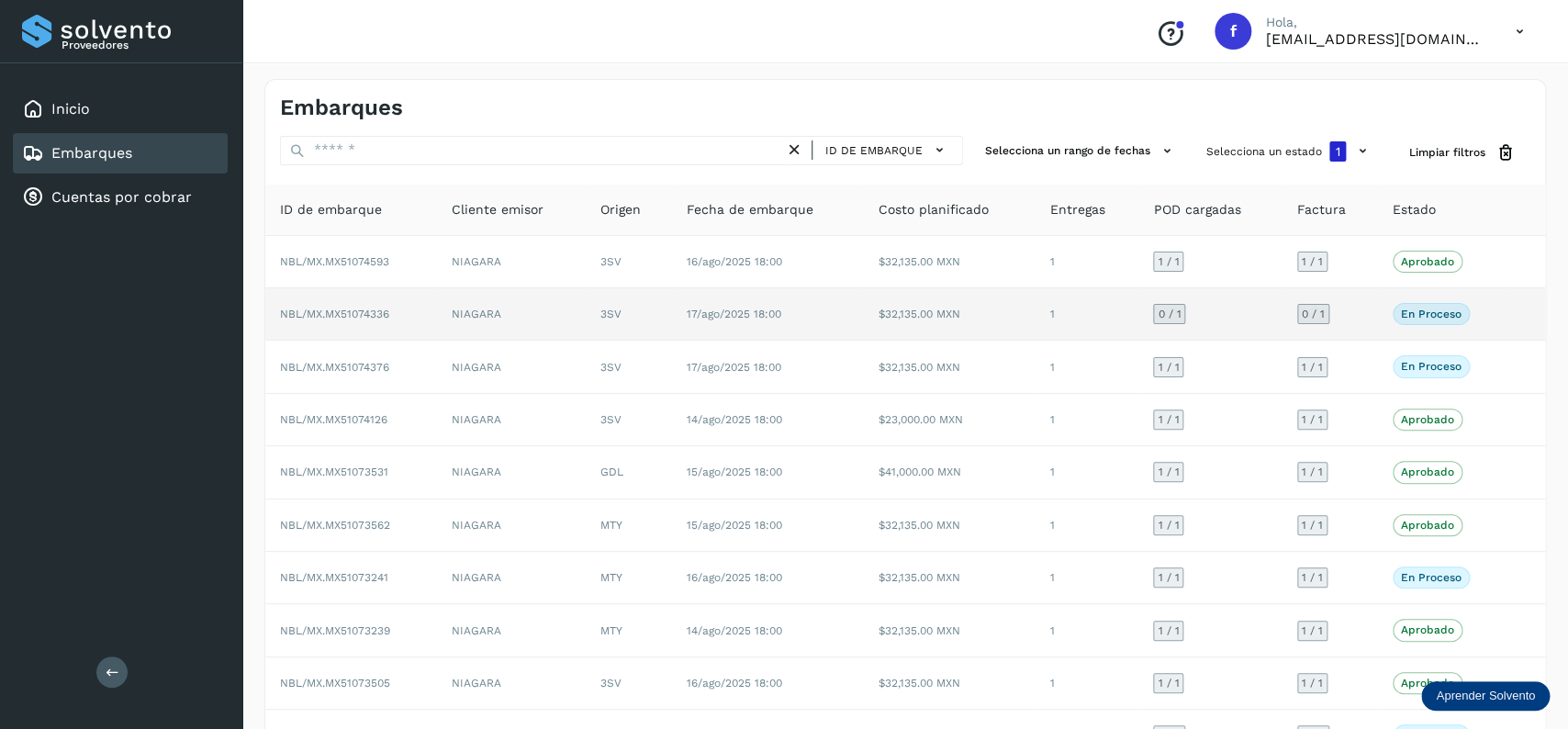
scroll to position [129, 0]
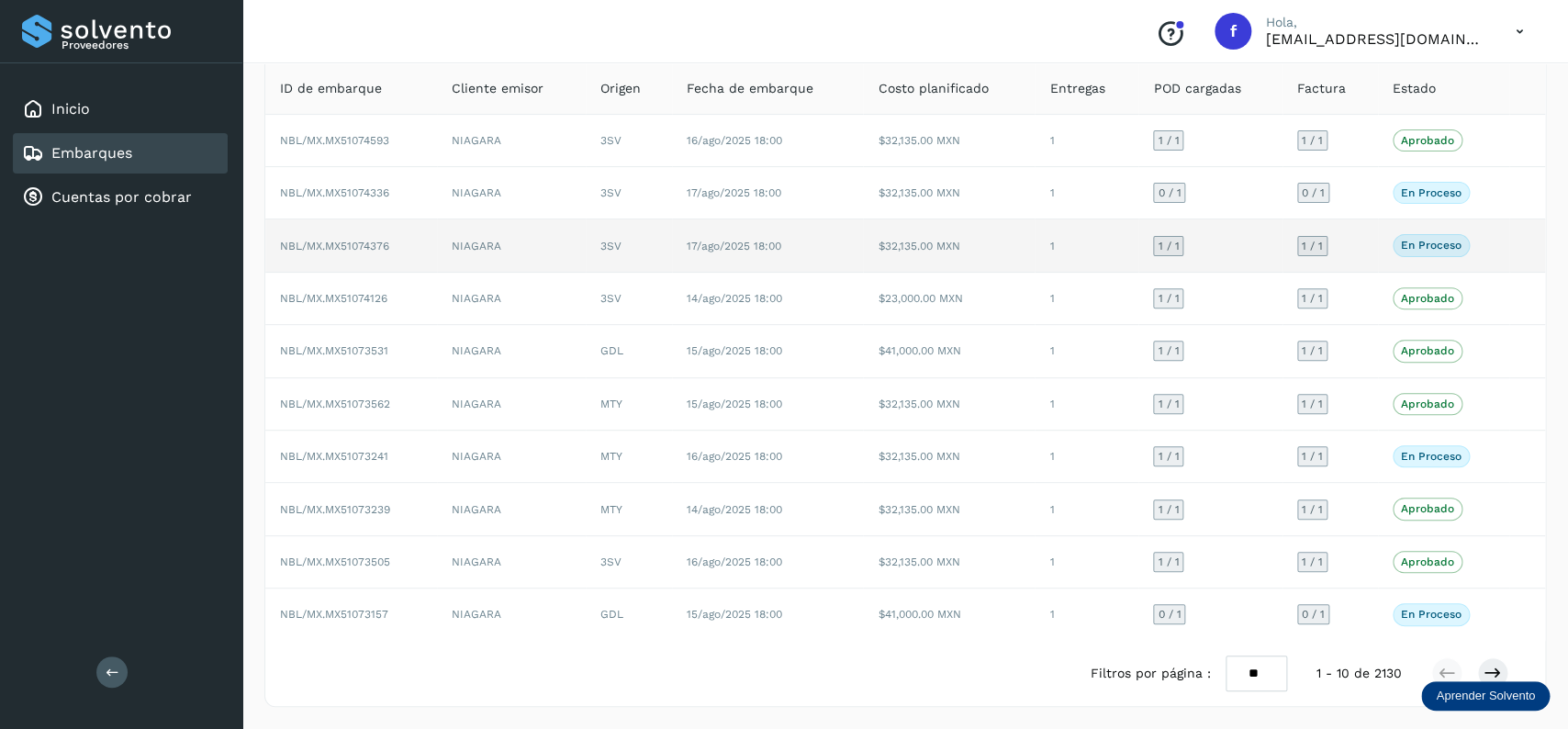
click at [1364, 239] on td "1 / 1" at bounding box center [1330, 245] width 96 height 52
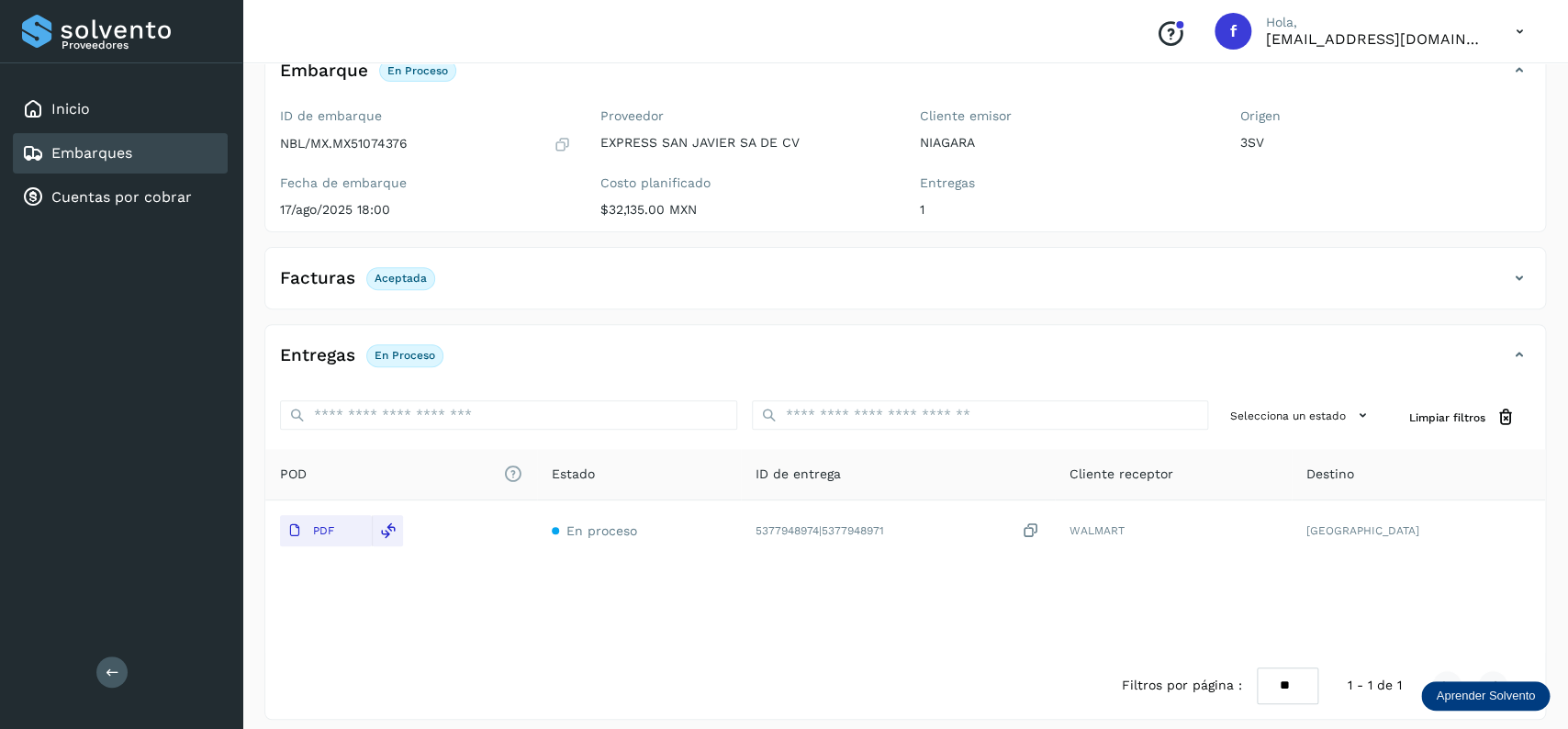
scroll to position [143, 0]
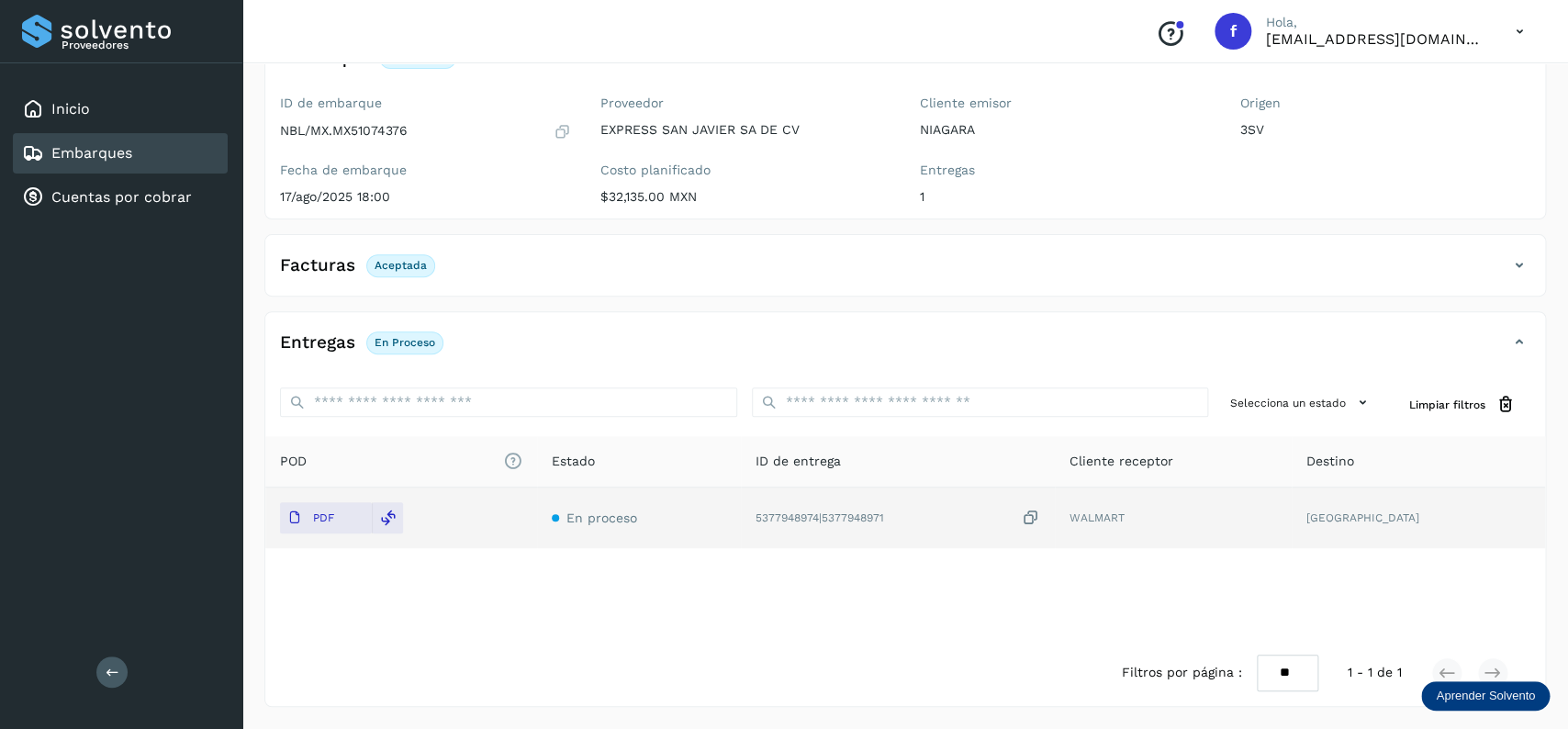
click at [611, 518] on span "En proceso" at bounding box center [601, 518] width 71 height 15
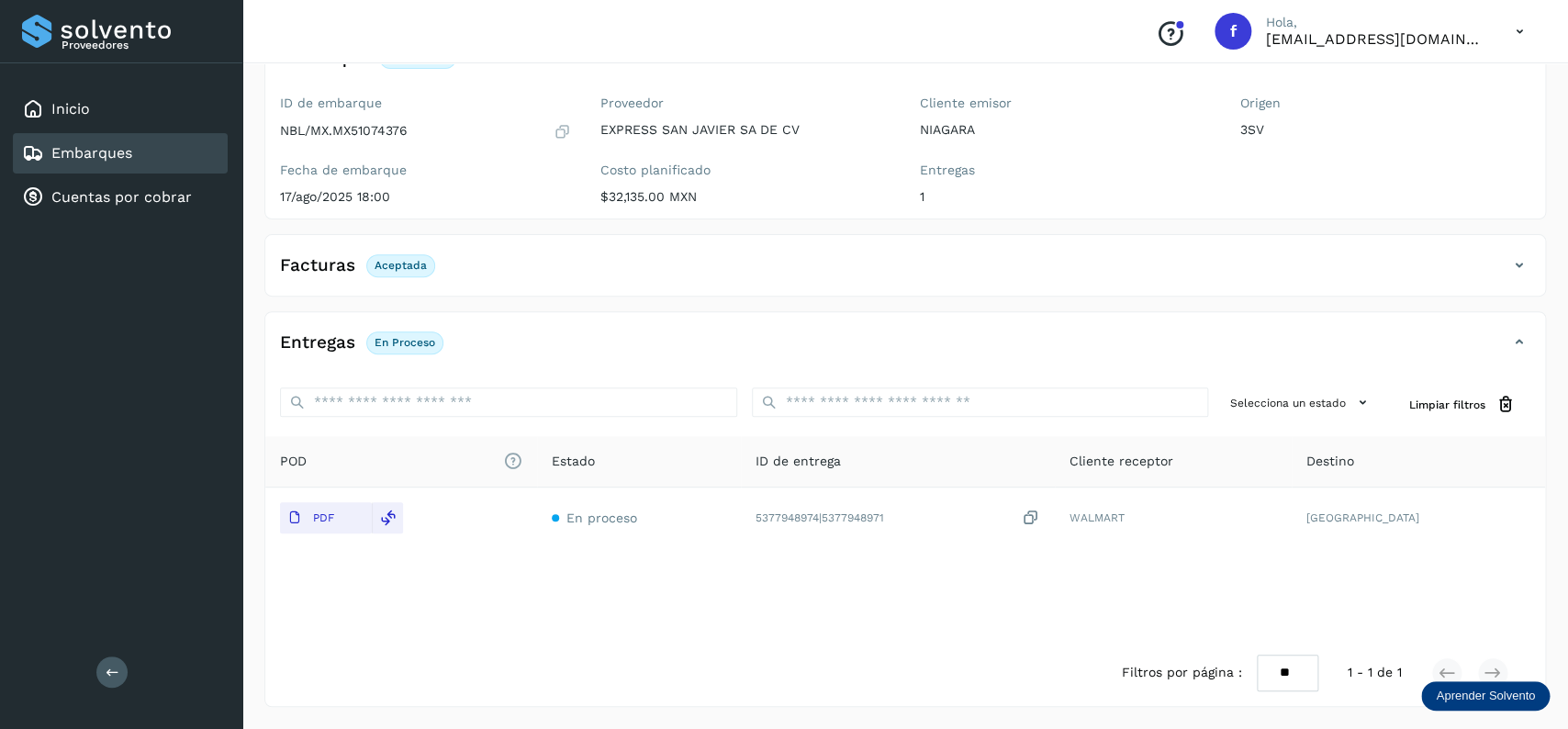
scroll to position [0, 0]
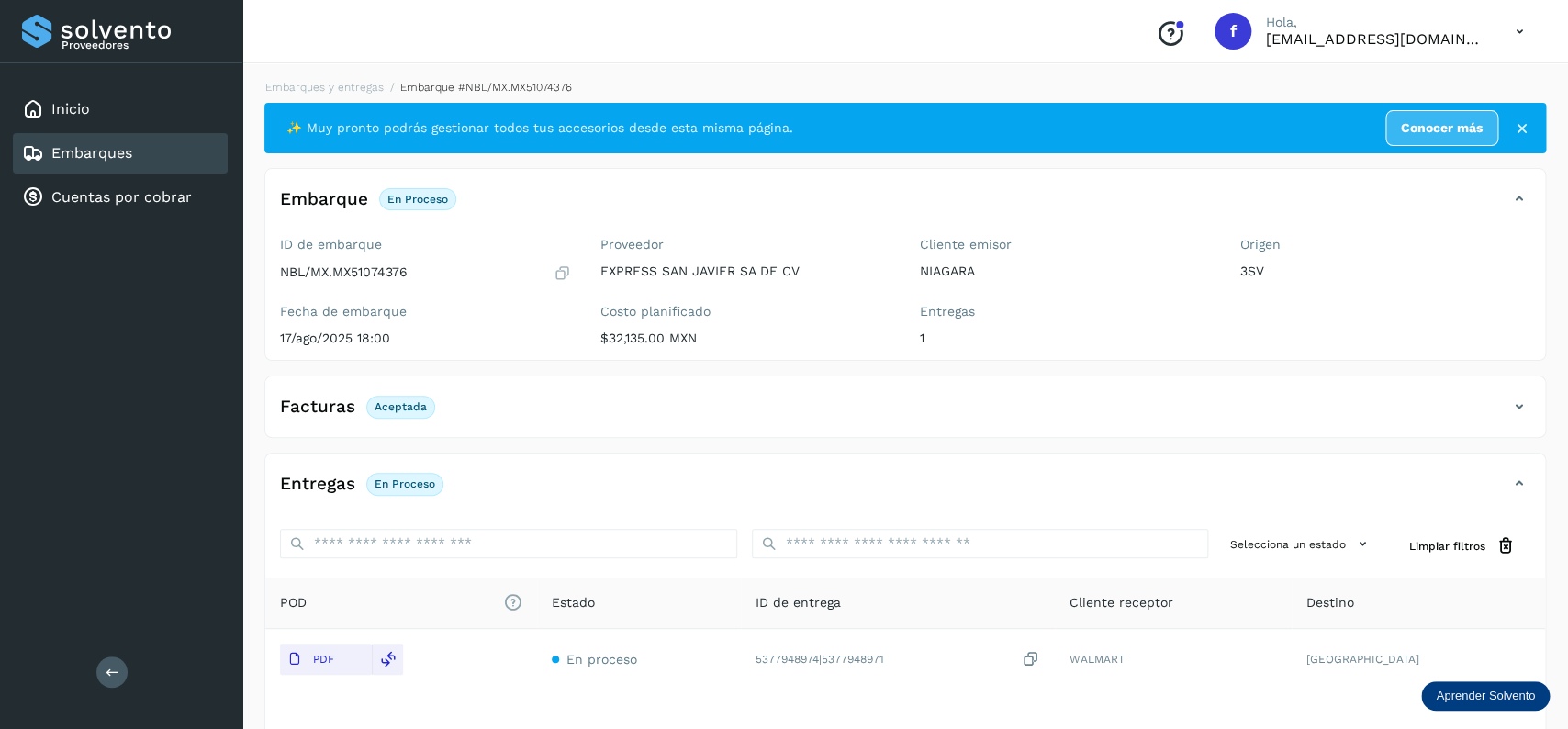
click at [204, 142] on div "Embarques" at bounding box center [120, 153] width 215 height 41
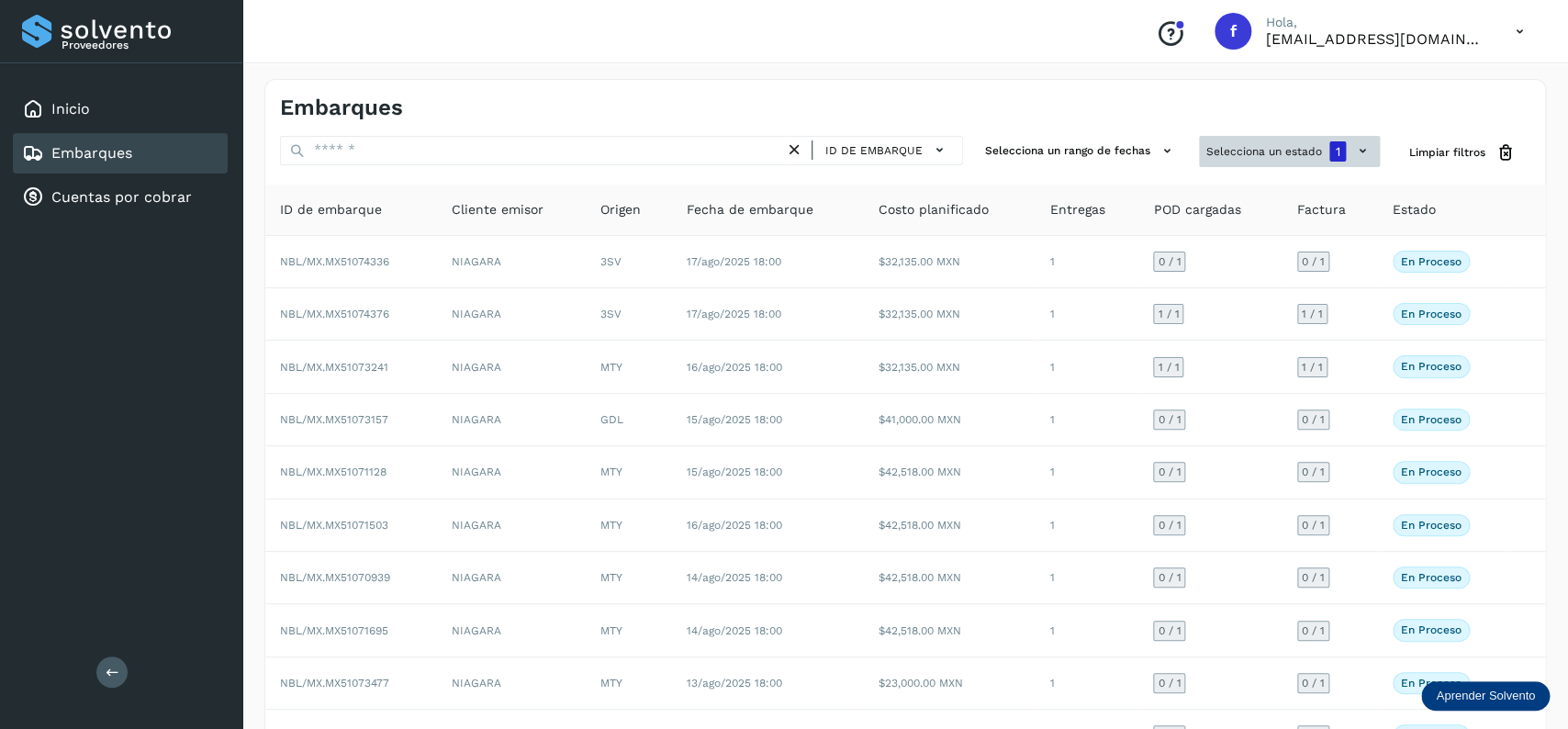
click at [1206, 154] on button "Selecciona un estado 1" at bounding box center [1289, 151] width 181 height 31
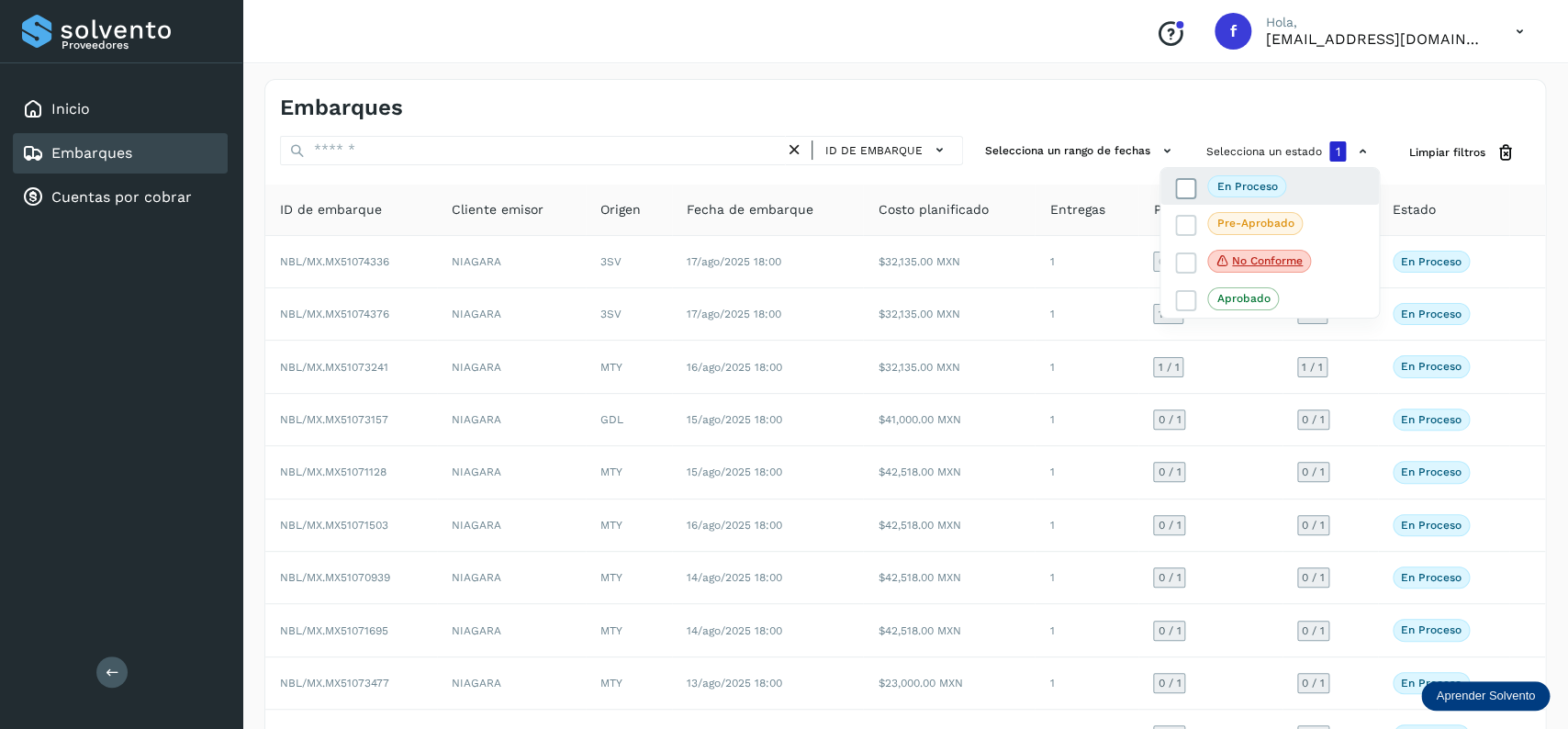
click at [1184, 187] on icon at bounding box center [1185, 188] width 18 height 18
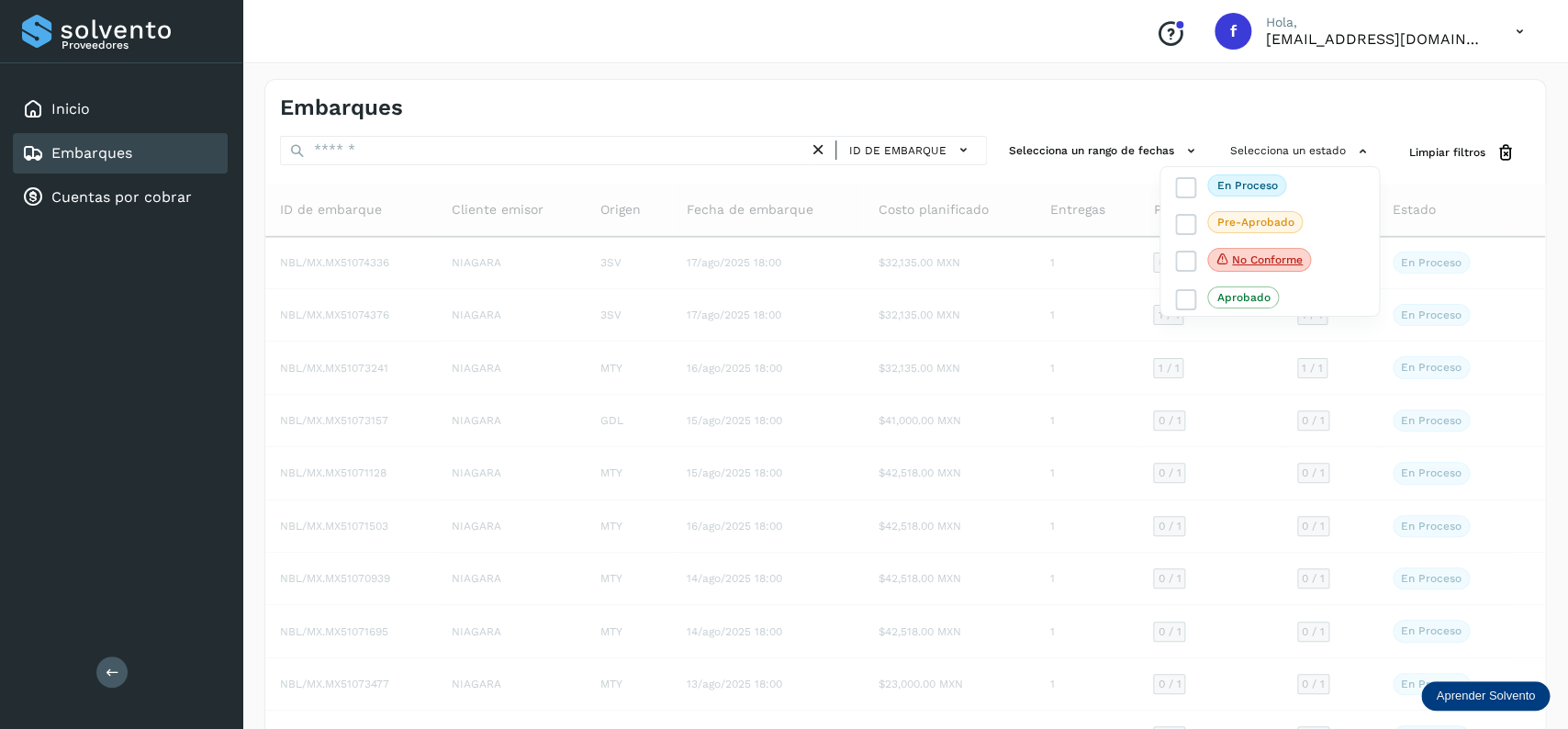
click at [441, 123] on div at bounding box center [784, 364] width 1568 height 729
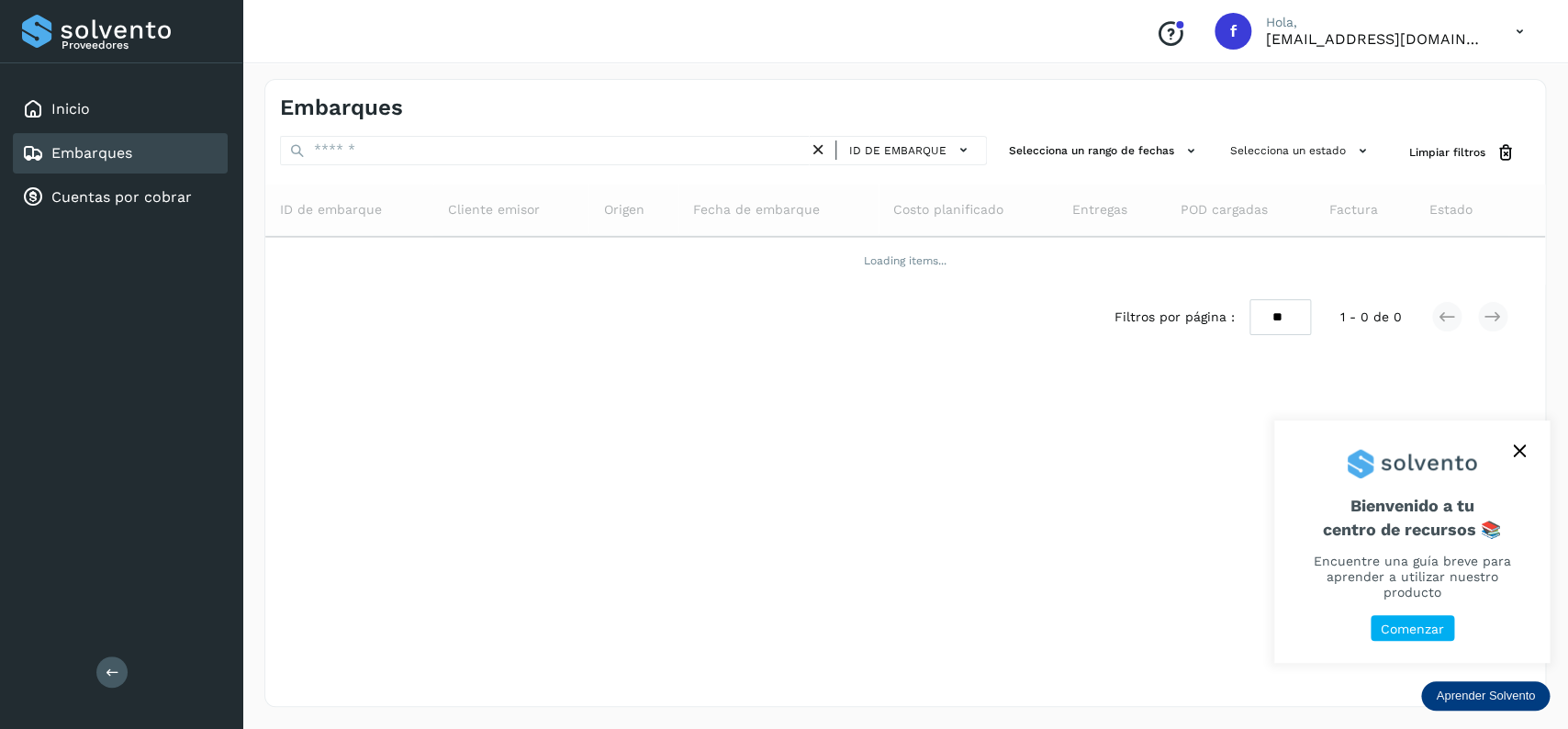
click at [147, 148] on div "Embarques" at bounding box center [120, 153] width 215 height 41
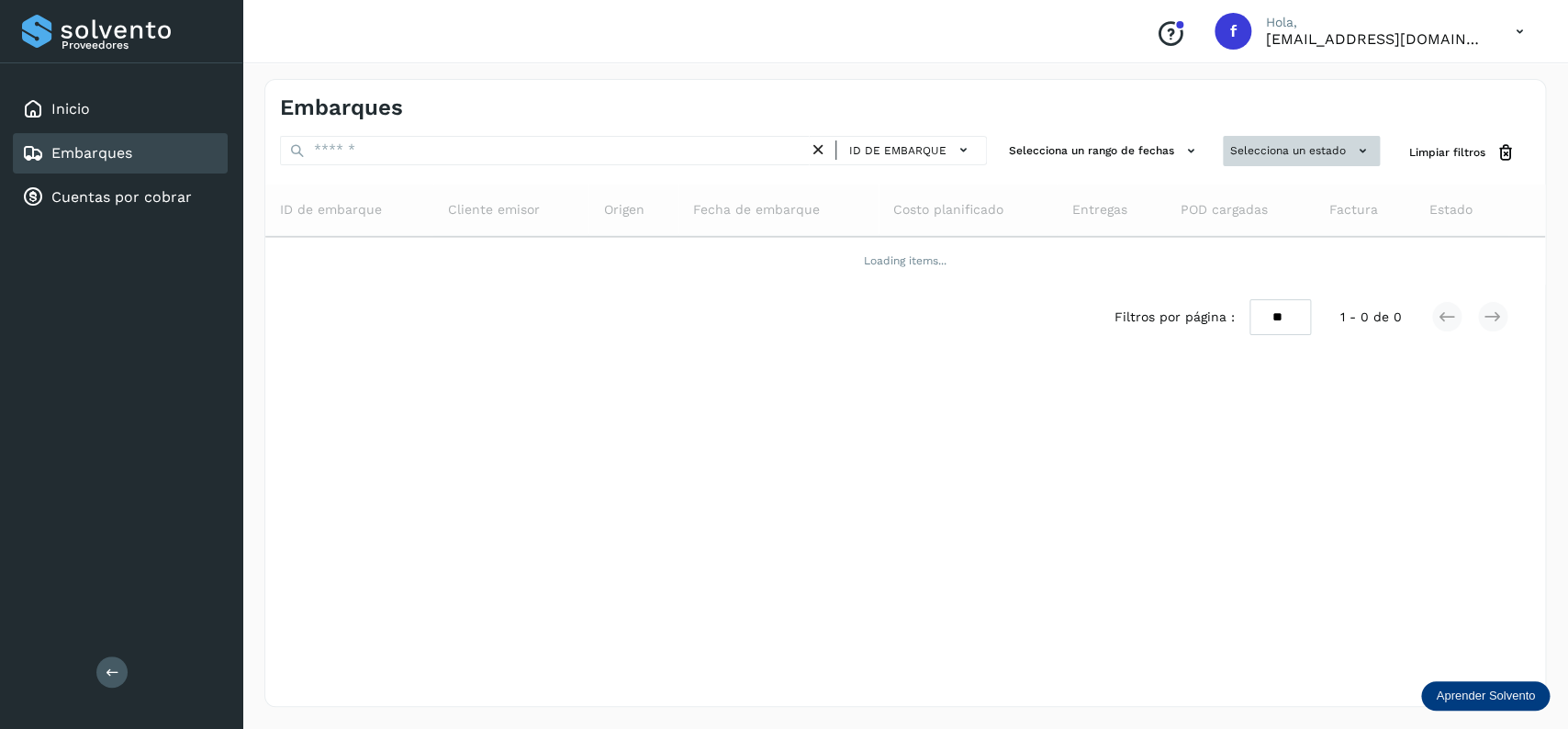
click at [1331, 164] on button "Selecciona un estado" at bounding box center [1301, 150] width 157 height 30
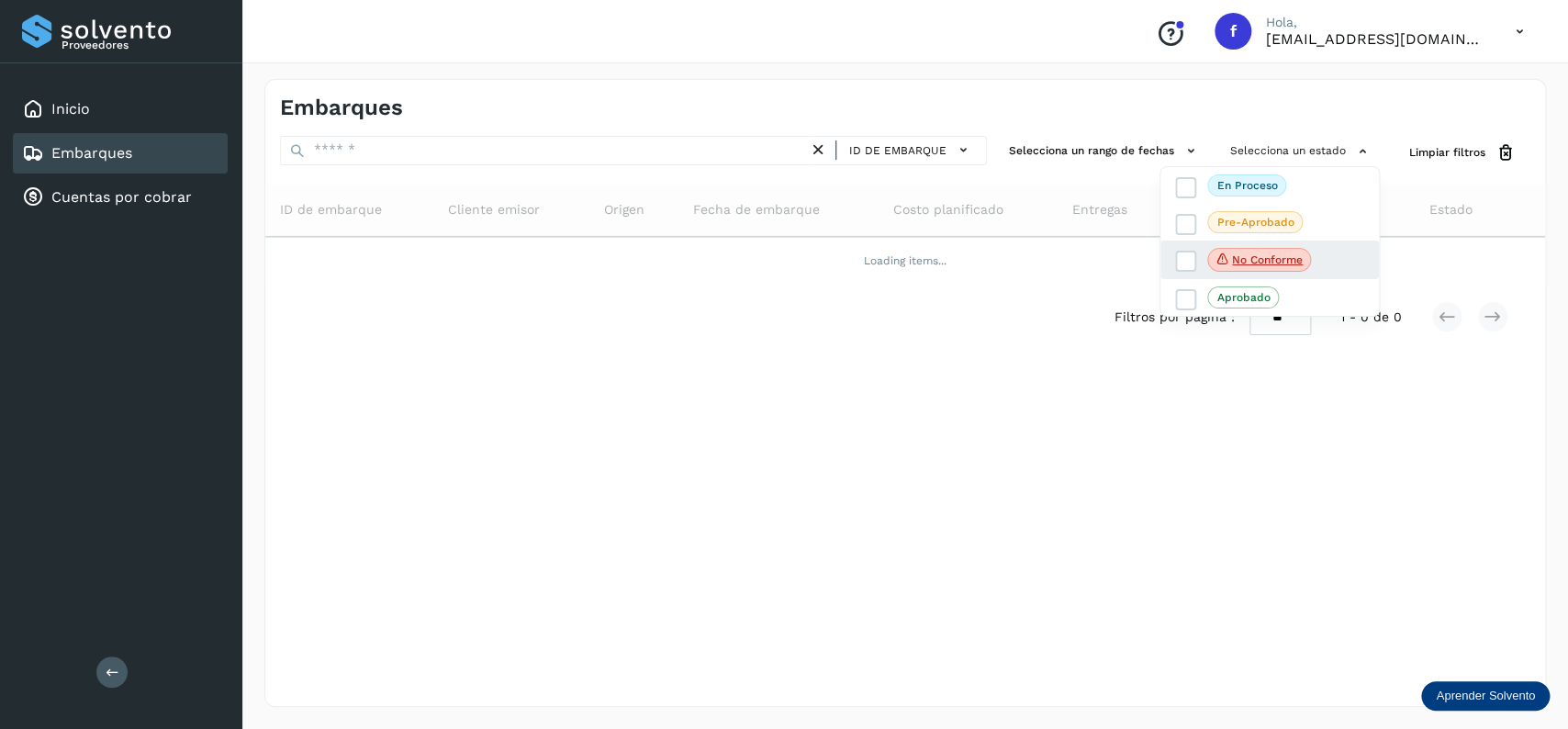
click at [1174, 263] on div "No conforme" at bounding box center [1269, 260] width 218 height 39
click at [1177, 255] on icon at bounding box center [1185, 261] width 18 height 18
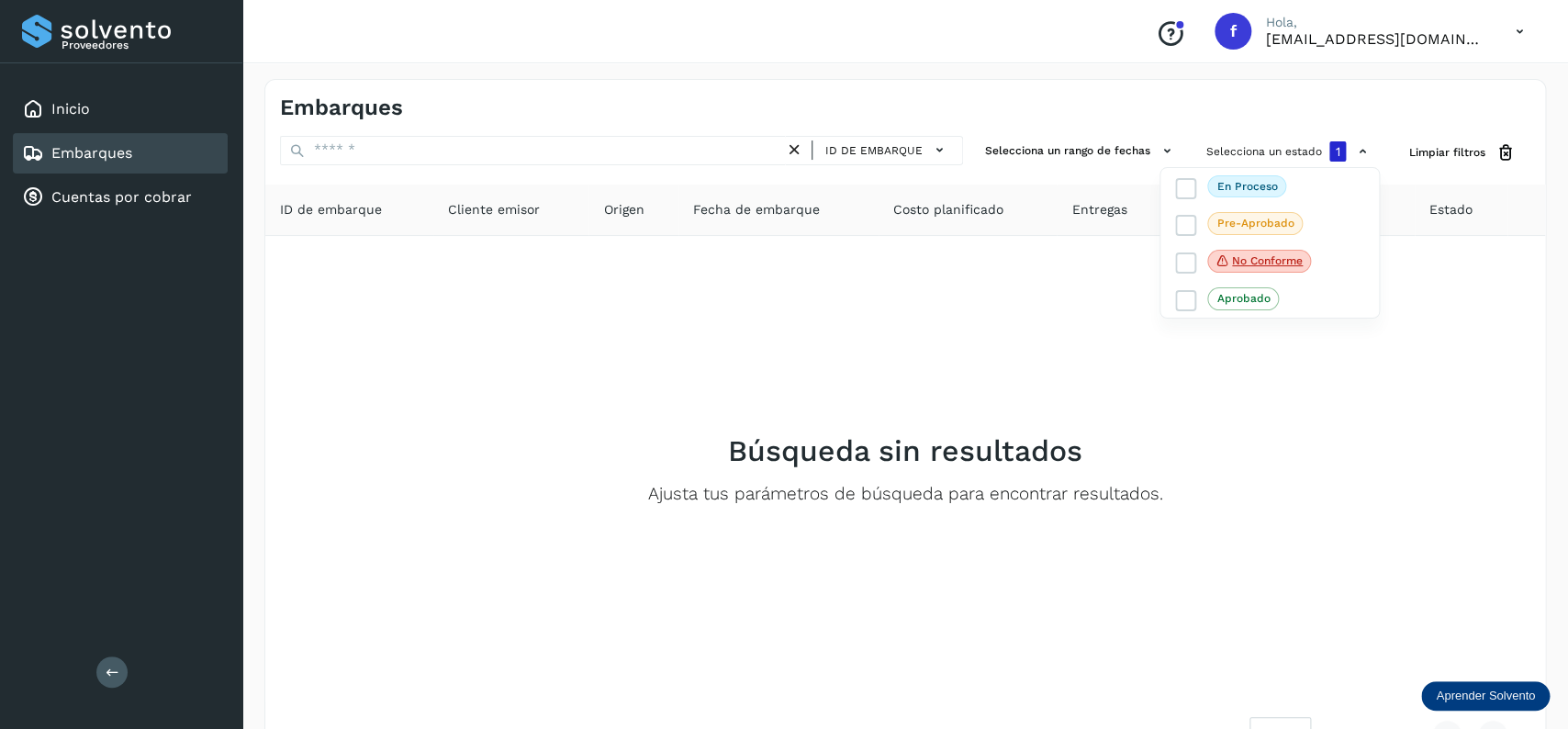
click at [146, 165] on div "Embarques" at bounding box center [120, 153] width 215 height 41
click at [178, 97] on div "Inicio" at bounding box center [120, 110] width 215 height 41
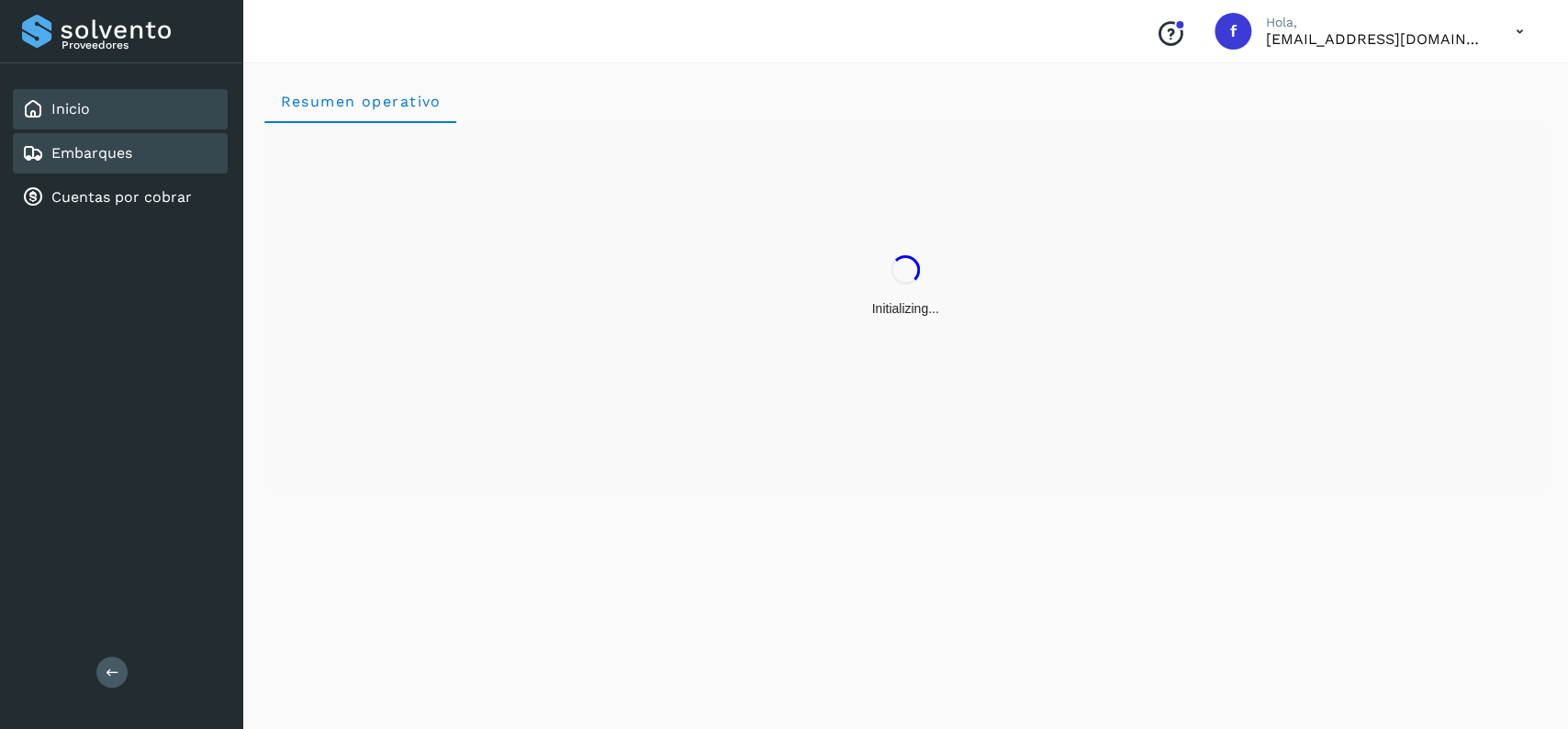
click at [173, 134] on div "Embarques" at bounding box center [120, 153] width 215 height 41
